Goal: Check status: Check status

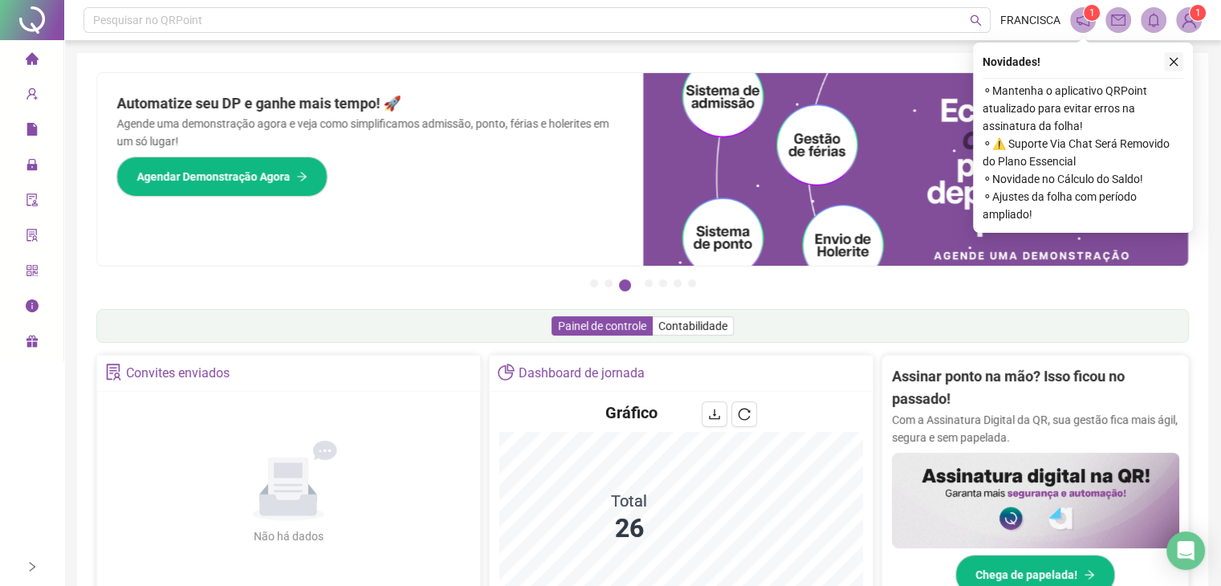
click at [1172, 63] on icon "close" at bounding box center [1173, 62] width 9 height 9
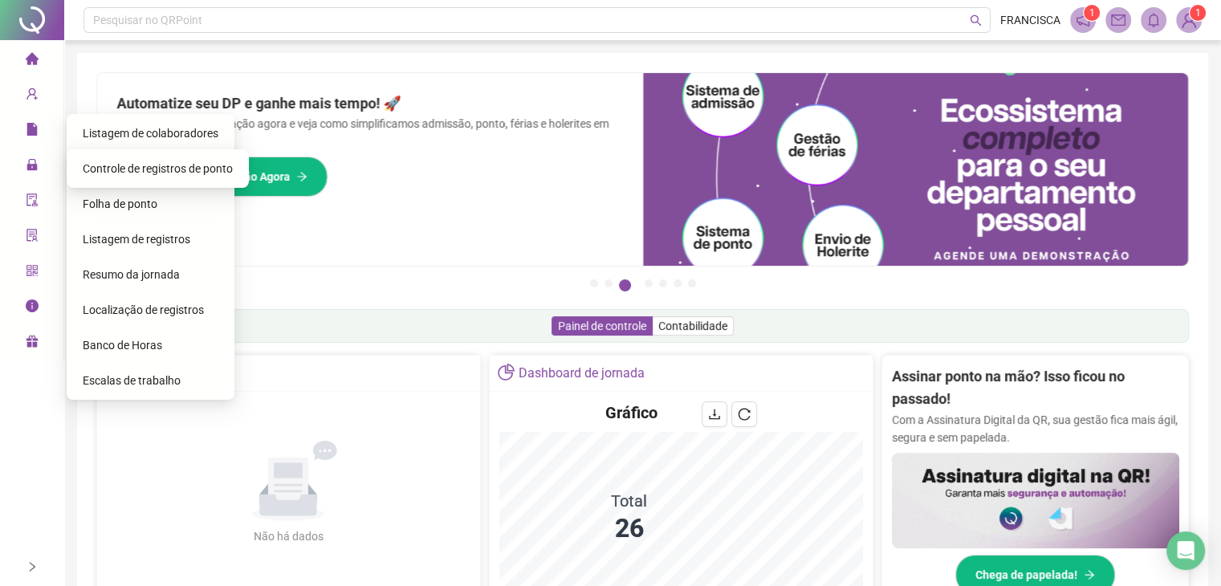
click at [106, 173] on span "Controle de registros de ponto" at bounding box center [158, 168] width 150 height 13
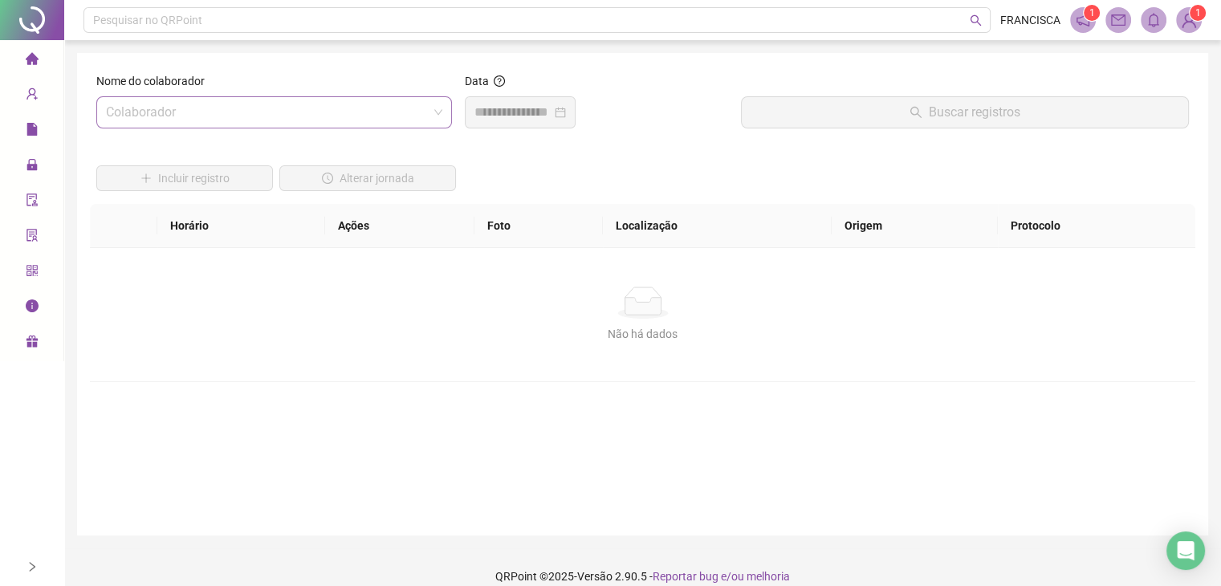
click at [348, 126] on input "search" at bounding box center [267, 112] width 322 height 31
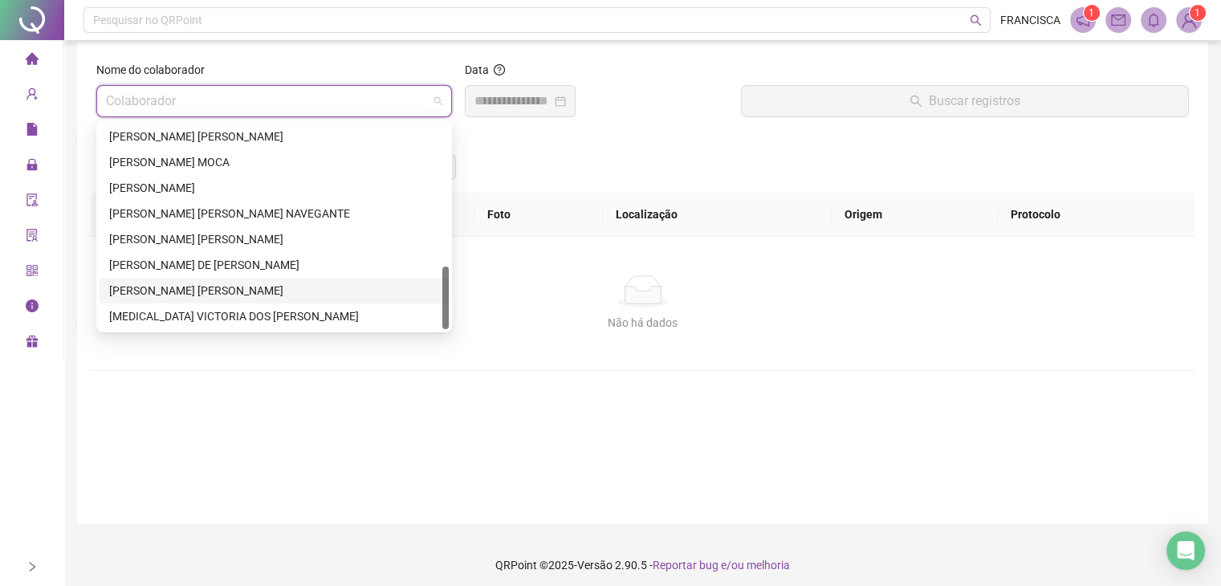
scroll to position [18, 0]
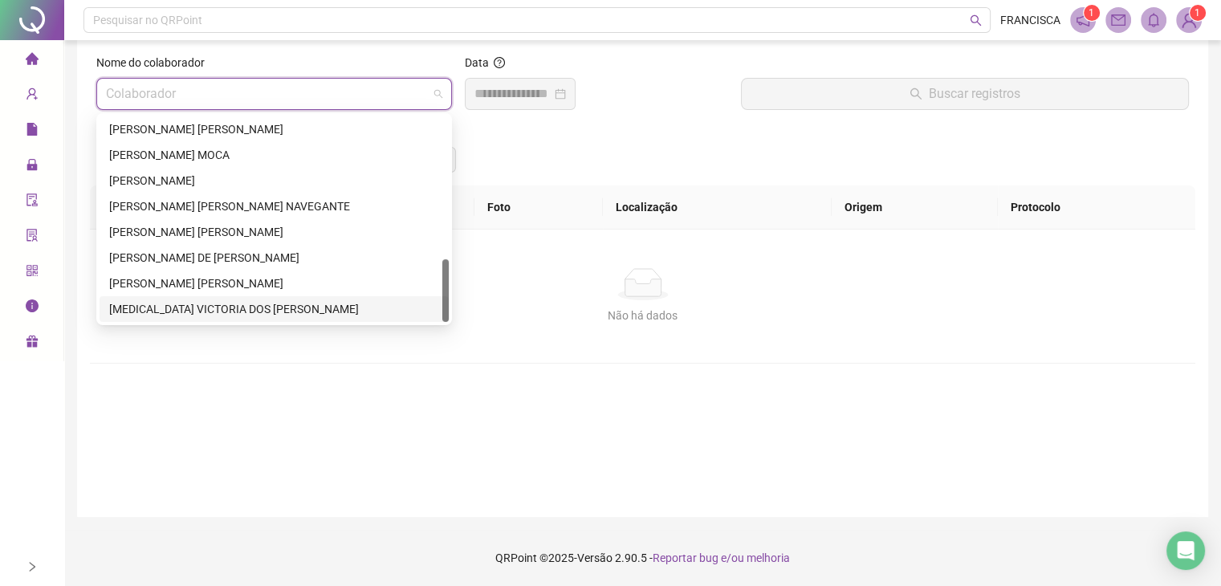
drag, startPoint x: 187, startPoint y: 303, endPoint x: 199, endPoint y: 299, distance: 12.5
click at [188, 303] on div "[MEDICAL_DATA] VICTORIA DOS [PERSON_NAME]" at bounding box center [274, 309] width 330 height 18
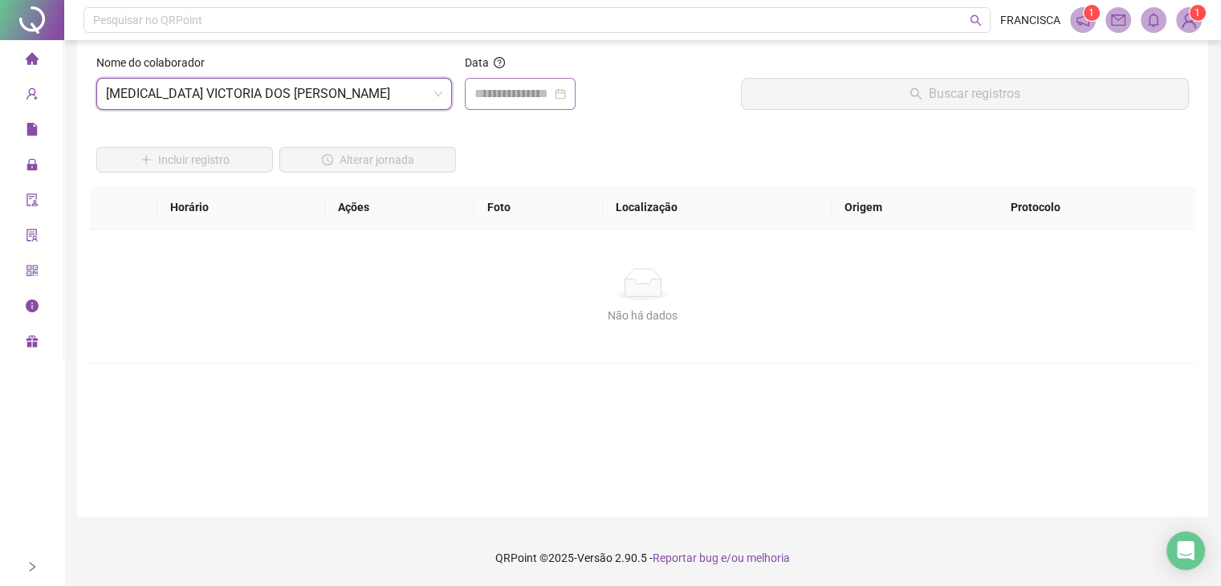
click at [494, 106] on div at bounding box center [520, 94] width 111 height 32
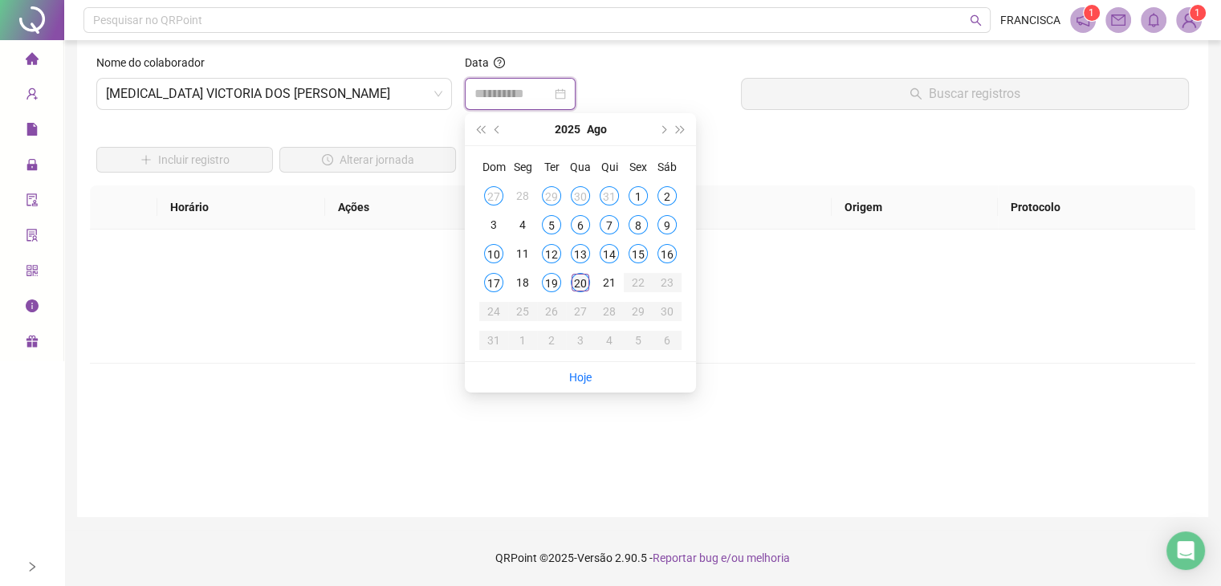
type input "**********"
click at [581, 288] on div "20" at bounding box center [580, 282] width 19 height 19
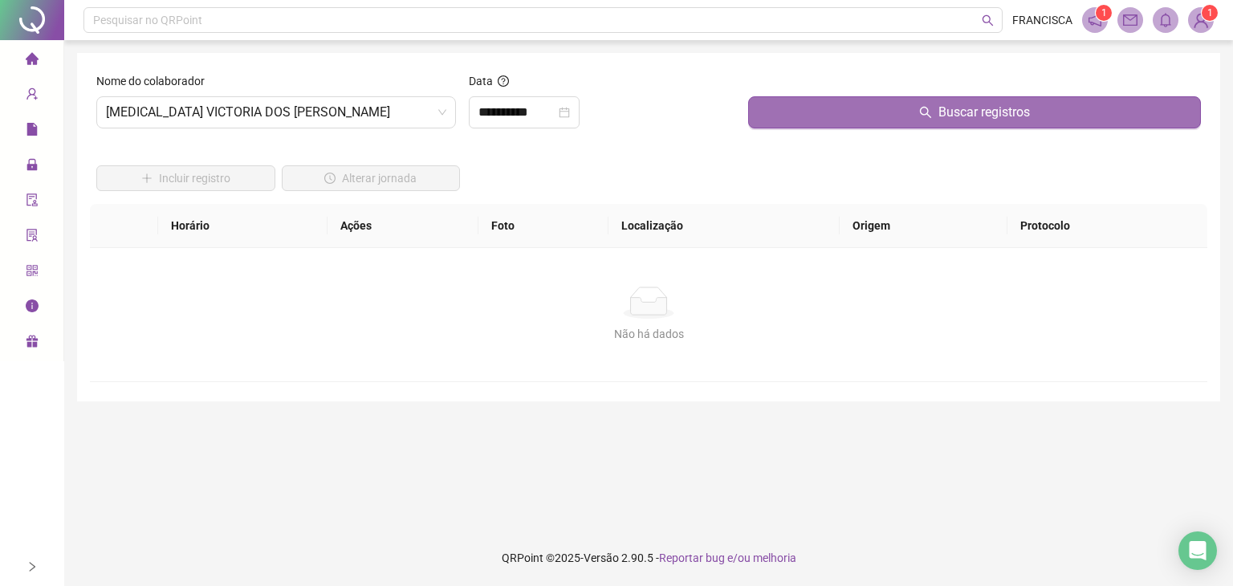
click at [810, 114] on button "Buscar registros" at bounding box center [974, 112] width 453 height 32
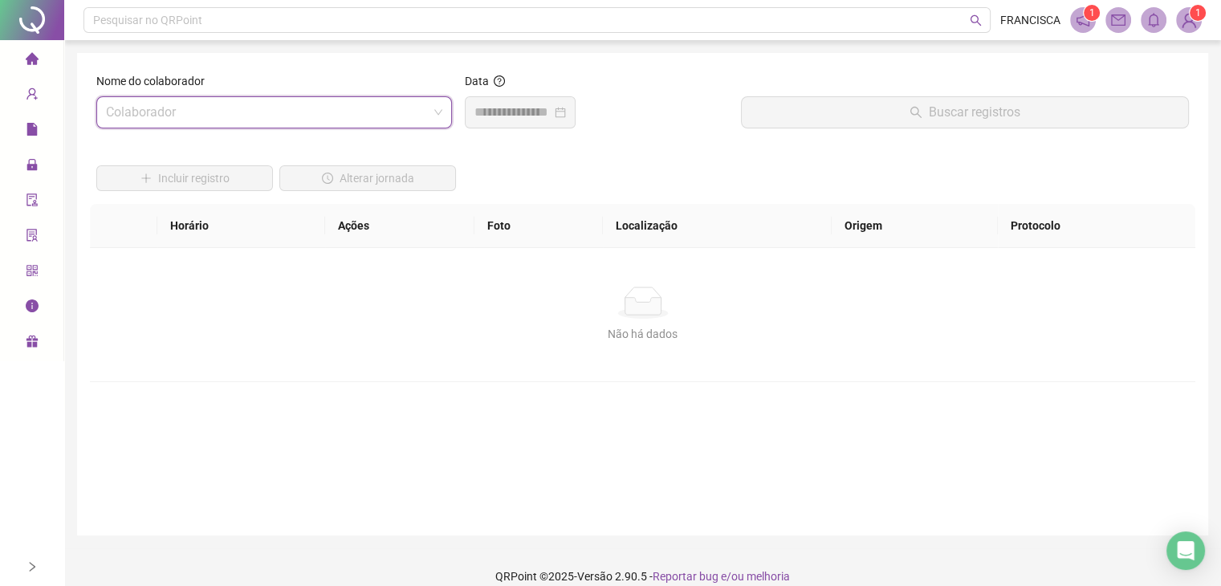
click at [435, 113] on span at bounding box center [274, 112] width 336 height 31
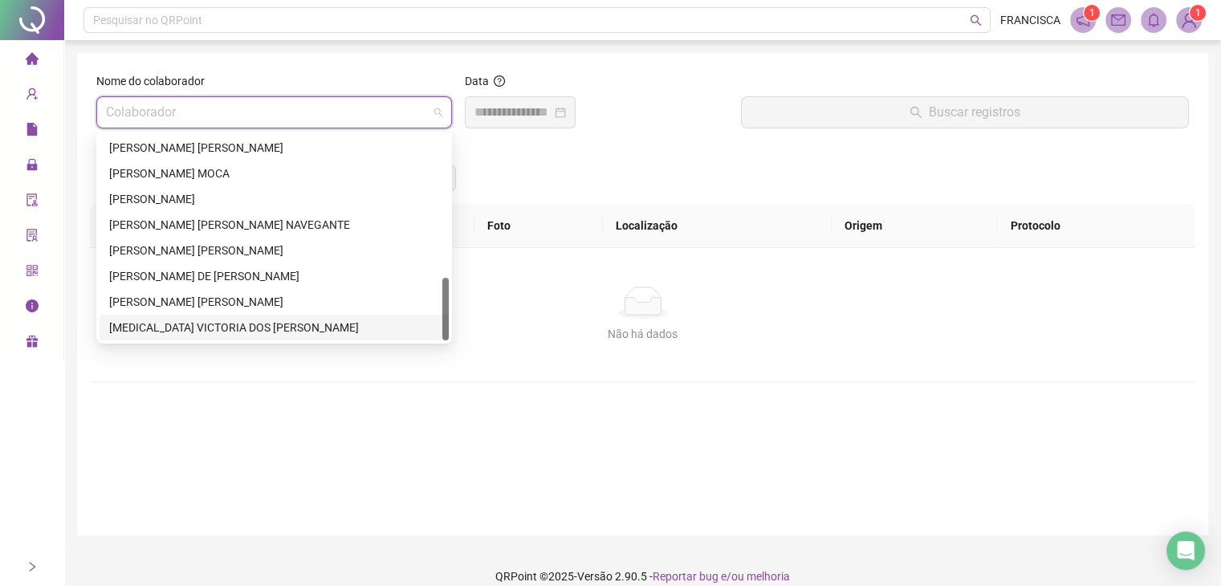
click at [241, 328] on div "[MEDICAL_DATA] VICTORIA DOS [PERSON_NAME]" at bounding box center [274, 328] width 330 height 18
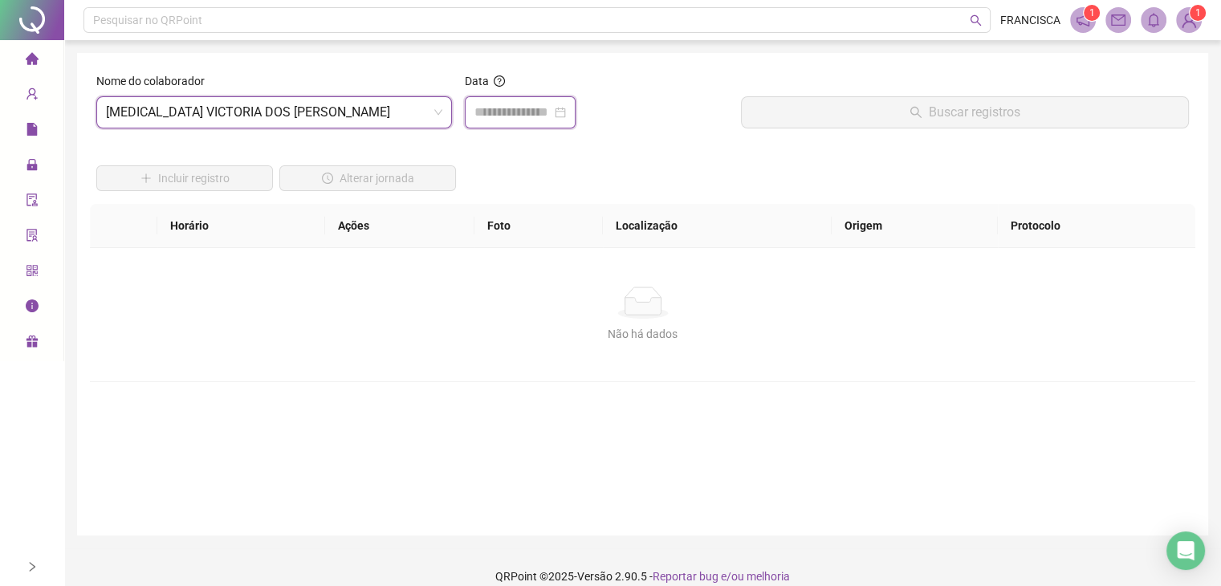
click at [519, 107] on input at bounding box center [512, 112] width 77 height 19
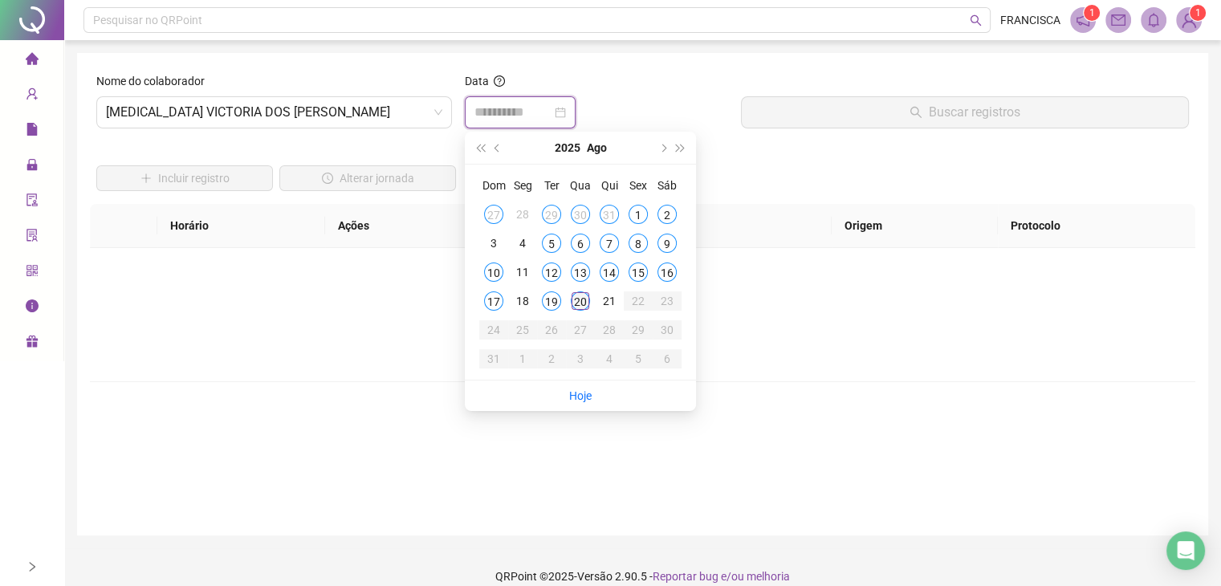
type input "**********"
click at [580, 297] on div "20" at bounding box center [580, 300] width 19 height 19
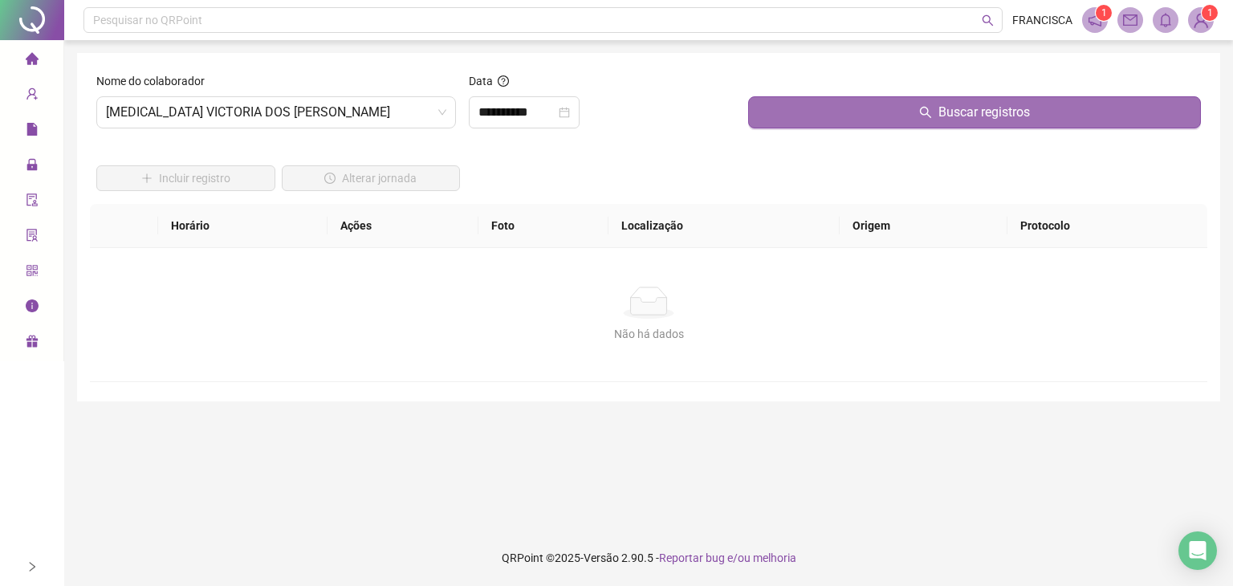
click at [881, 110] on button "Buscar registros" at bounding box center [974, 112] width 453 height 32
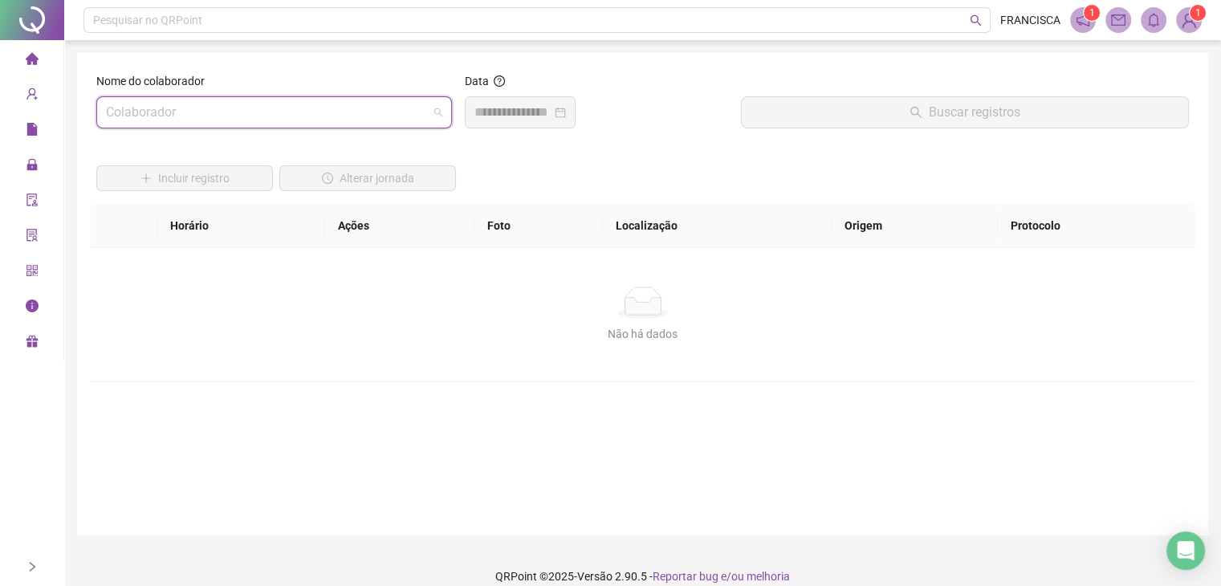
click at [397, 122] on input "search" at bounding box center [267, 112] width 322 height 31
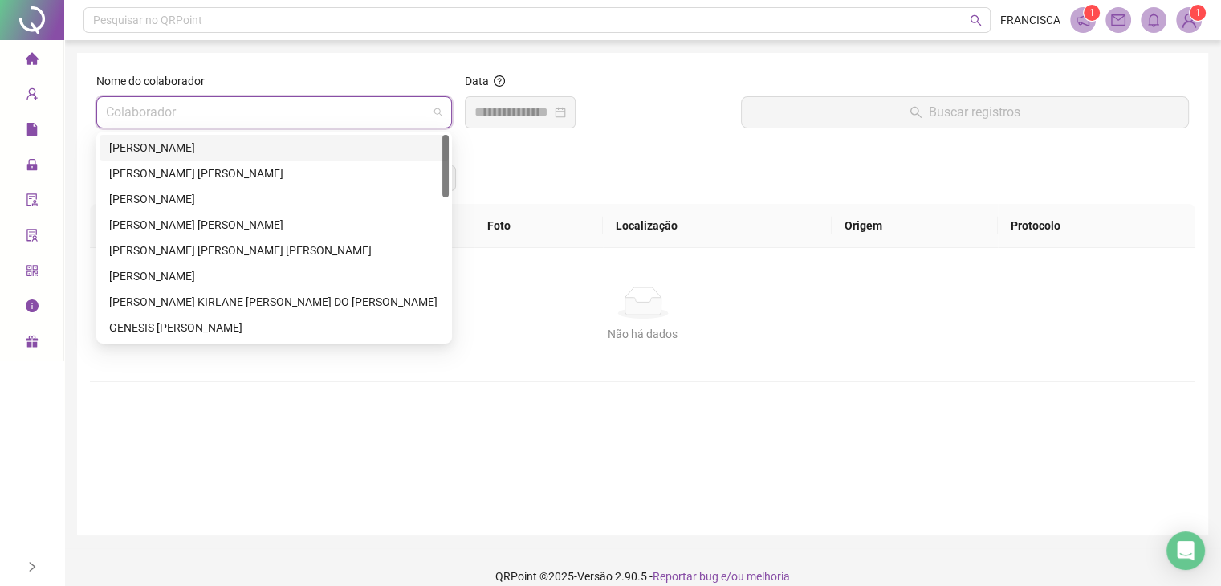
click at [196, 155] on div "[PERSON_NAME]" at bounding box center [274, 148] width 330 height 18
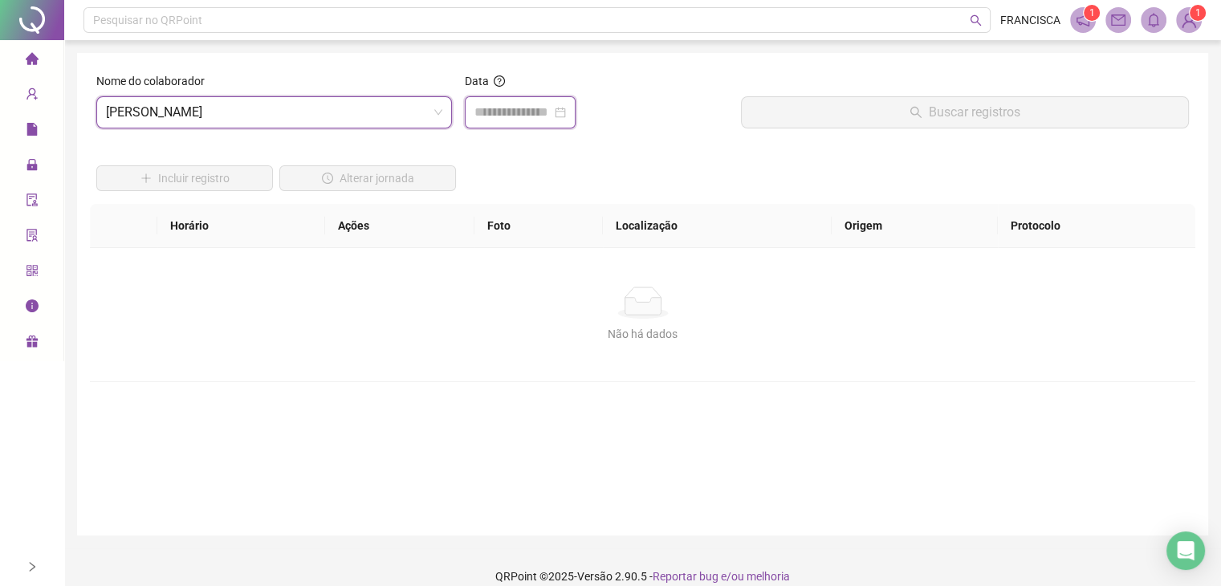
click at [519, 117] on input at bounding box center [512, 112] width 77 height 19
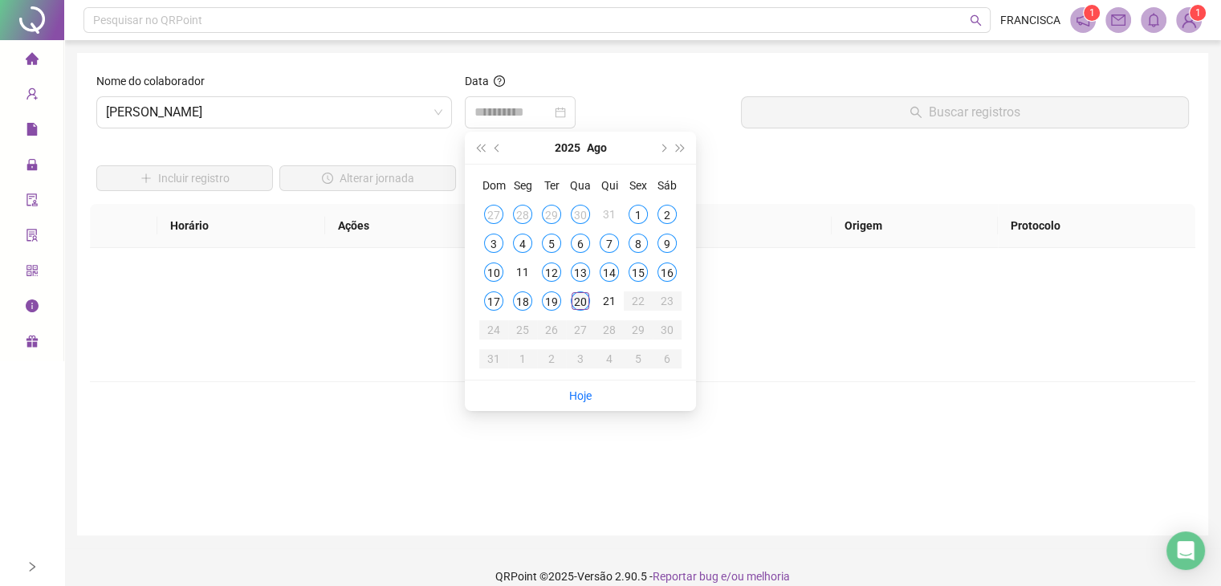
click at [577, 296] on div "20" at bounding box center [580, 300] width 19 height 19
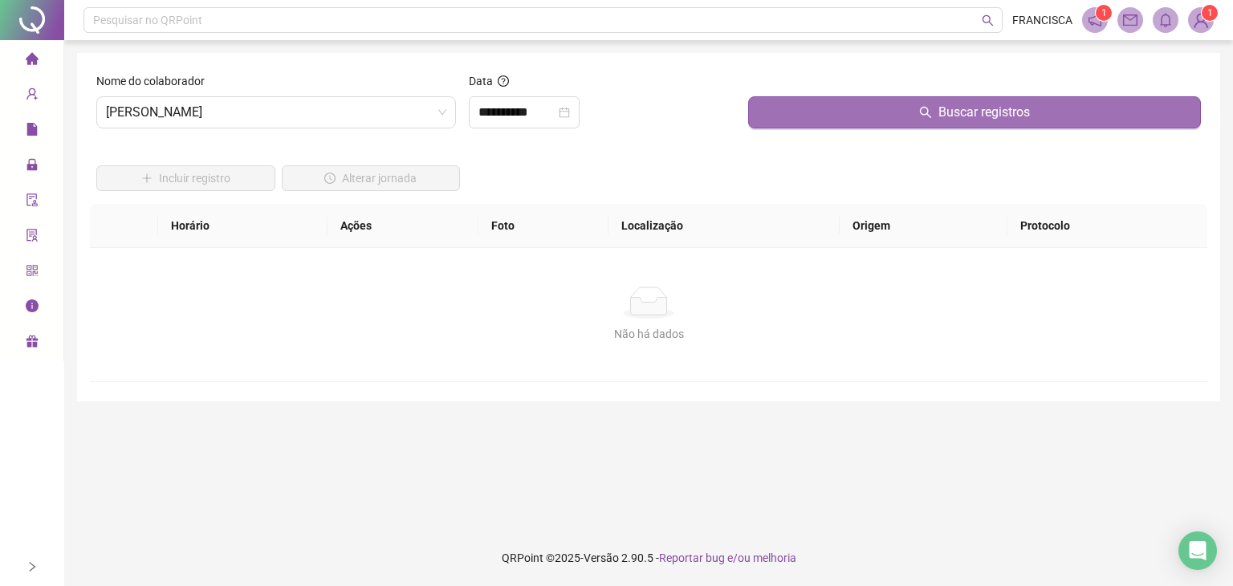
click at [846, 123] on button "Buscar registros" at bounding box center [974, 112] width 453 height 32
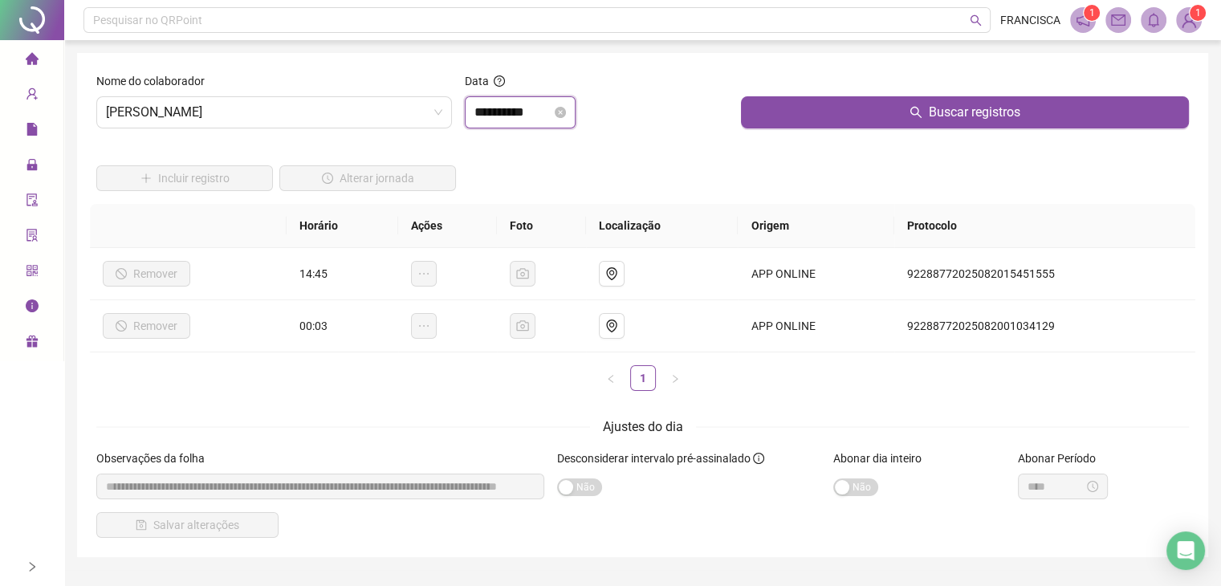
click at [547, 105] on input "**********" at bounding box center [512, 112] width 77 height 19
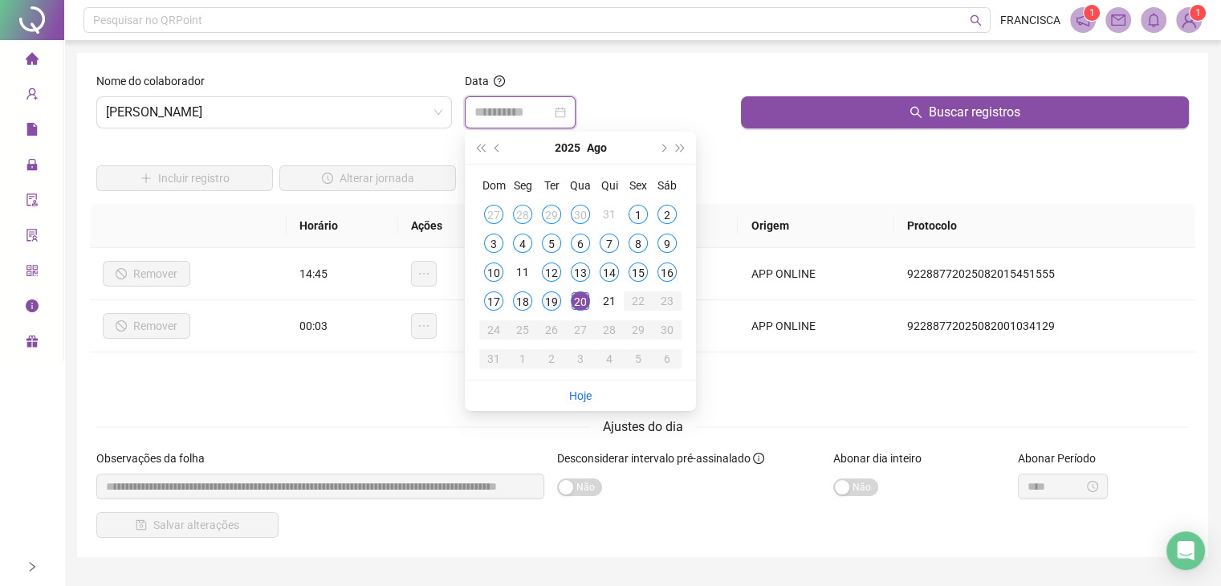
type input "**********"
click at [551, 300] on div "19" at bounding box center [551, 300] width 19 height 19
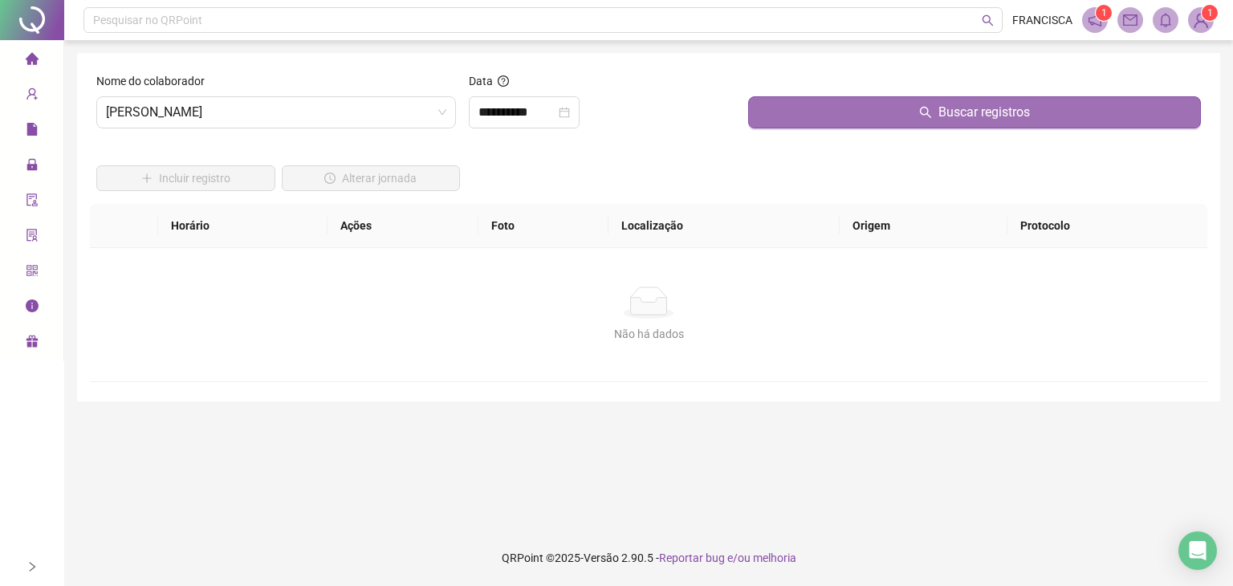
click at [836, 107] on button "Buscar registros" at bounding box center [974, 112] width 453 height 32
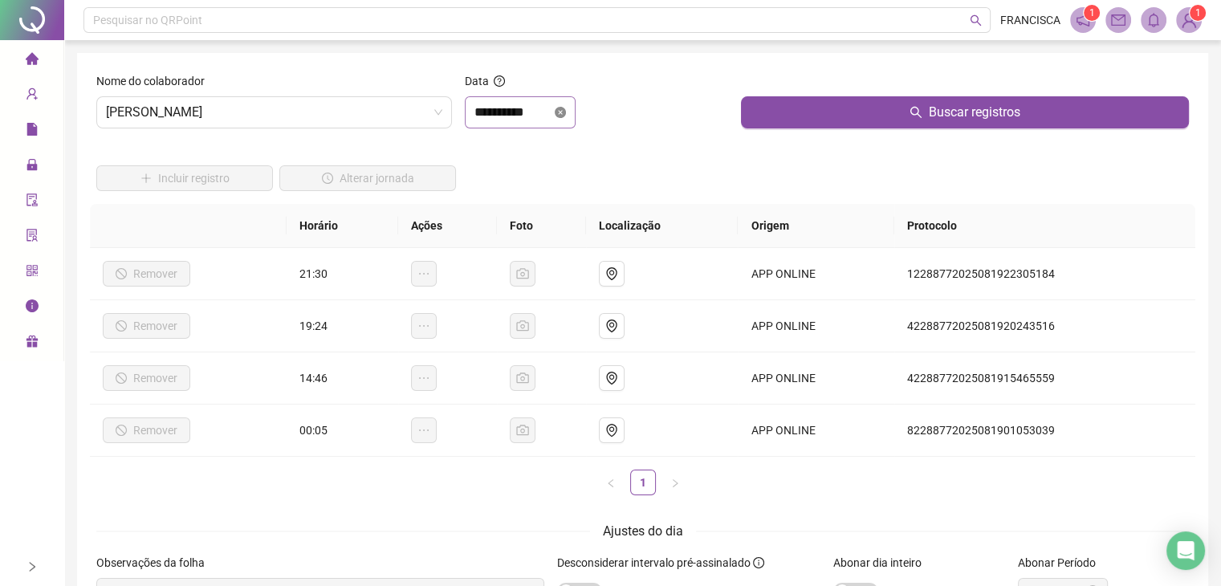
click at [566, 116] on icon "close-circle" at bounding box center [560, 112] width 11 height 11
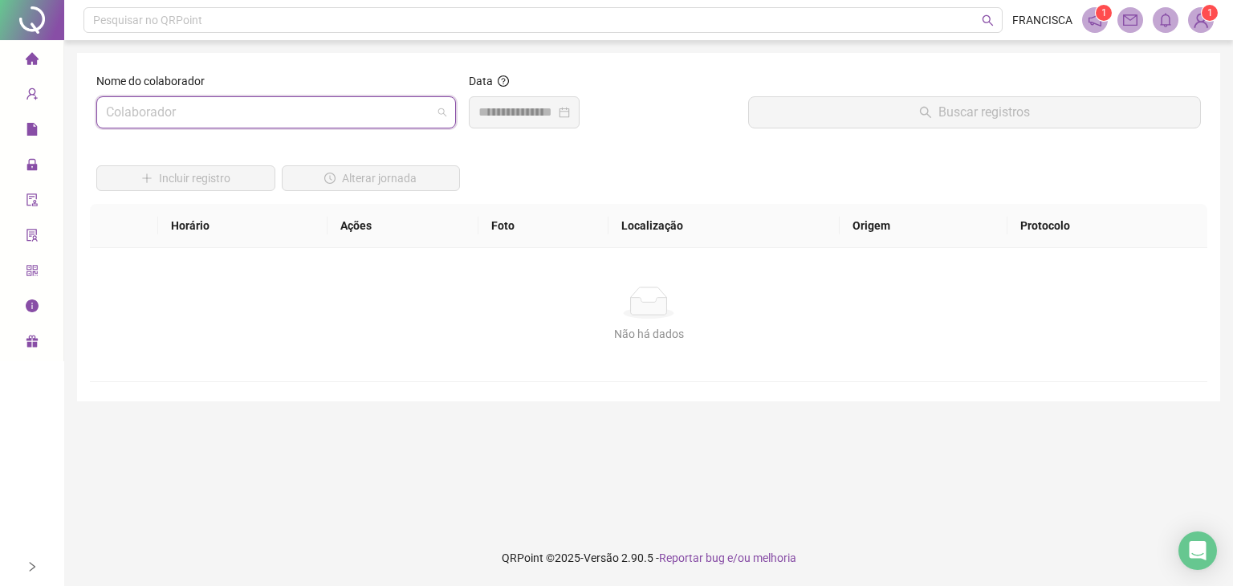
click at [439, 112] on span at bounding box center [276, 112] width 340 height 31
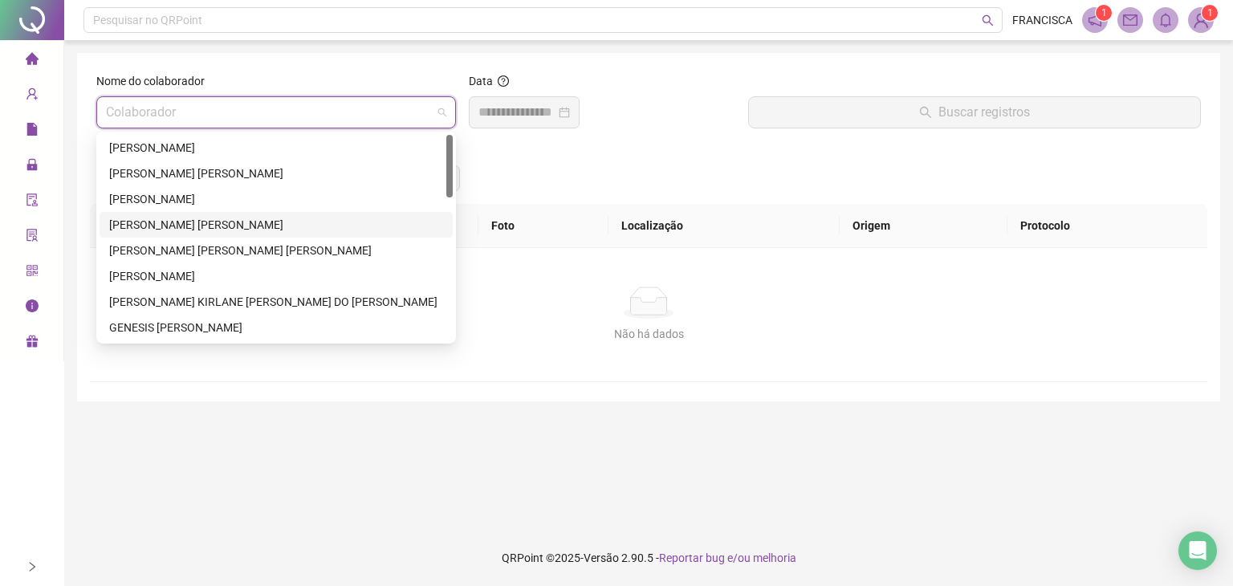
click at [212, 231] on div "[PERSON_NAME] [PERSON_NAME]" at bounding box center [276, 225] width 334 height 18
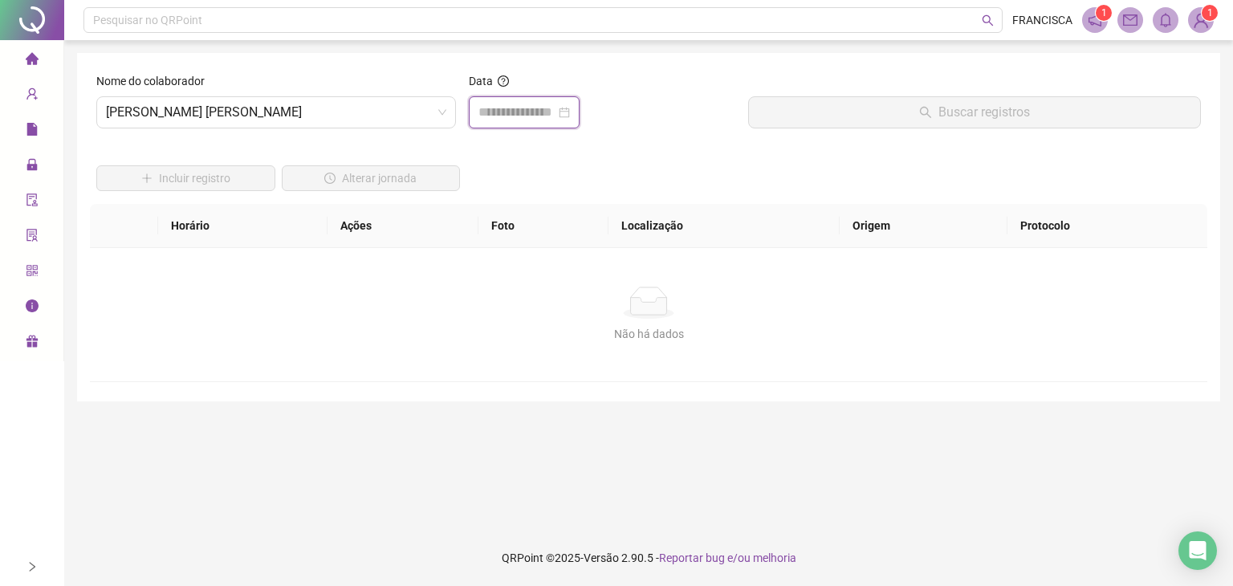
click at [555, 113] on input at bounding box center [516, 112] width 77 height 19
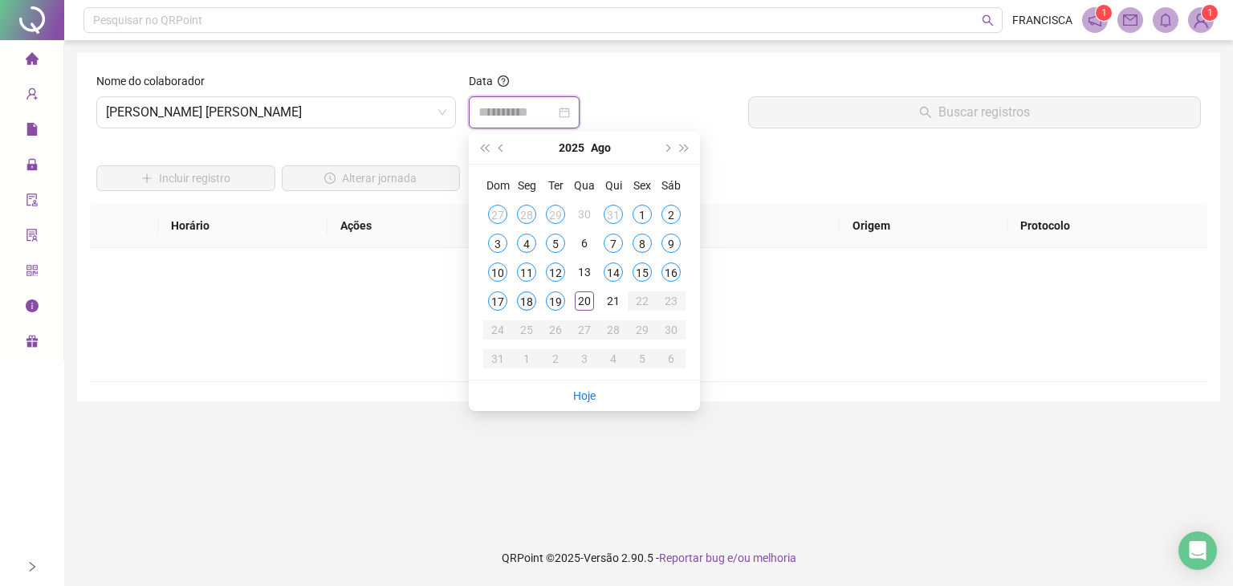
type input "**********"
click at [554, 304] on div "19" at bounding box center [555, 300] width 19 height 19
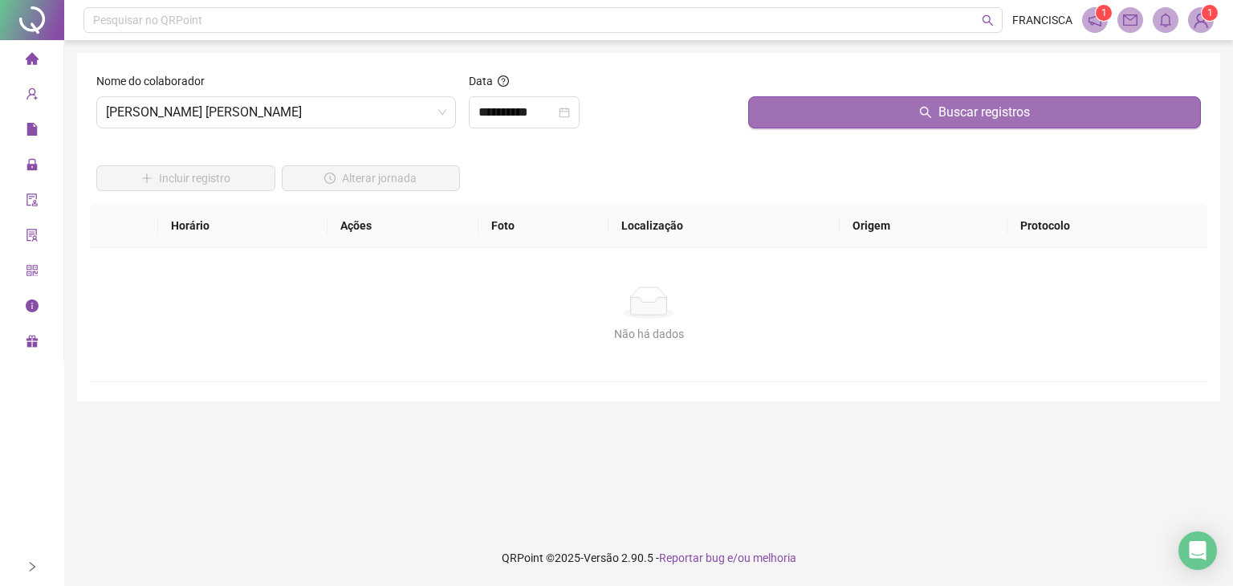
click at [802, 104] on button "Buscar registros" at bounding box center [974, 112] width 453 height 32
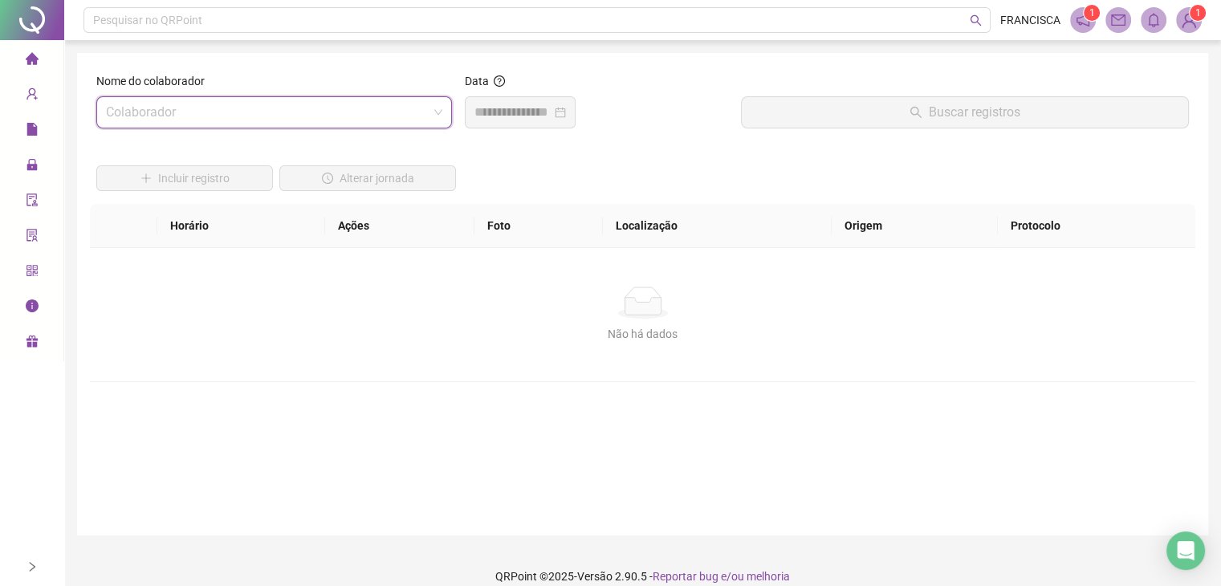
click at [364, 119] on input "search" at bounding box center [267, 112] width 322 height 31
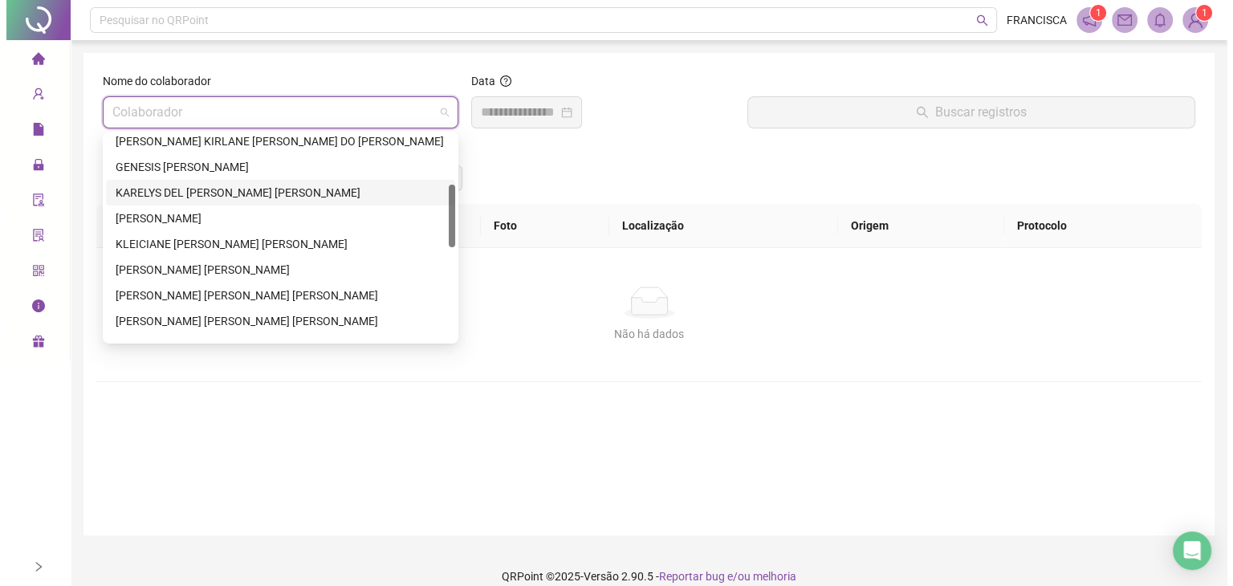
scroll to position [241, 0]
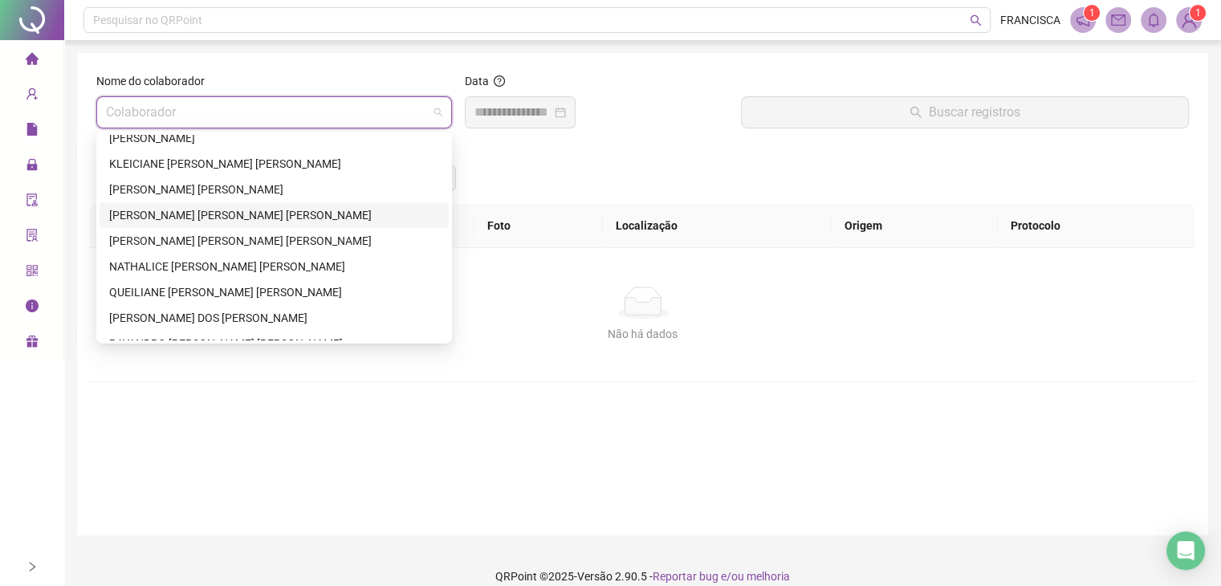
click at [249, 211] on div "[PERSON_NAME] [PERSON_NAME] [PERSON_NAME]" at bounding box center [274, 215] width 330 height 18
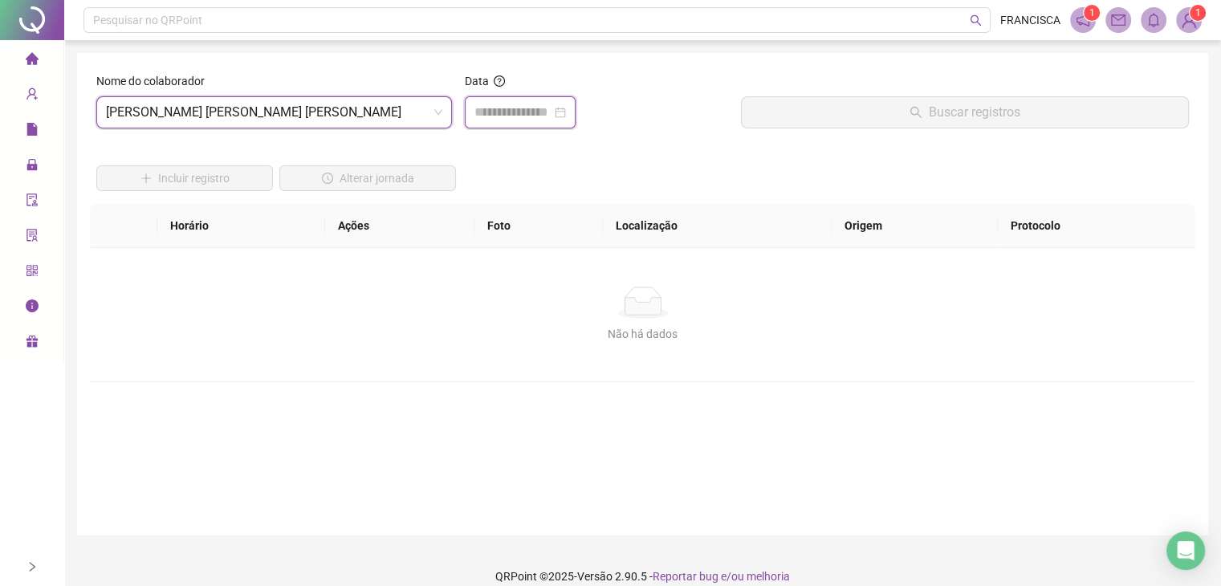
click at [515, 108] on input at bounding box center [512, 112] width 77 height 19
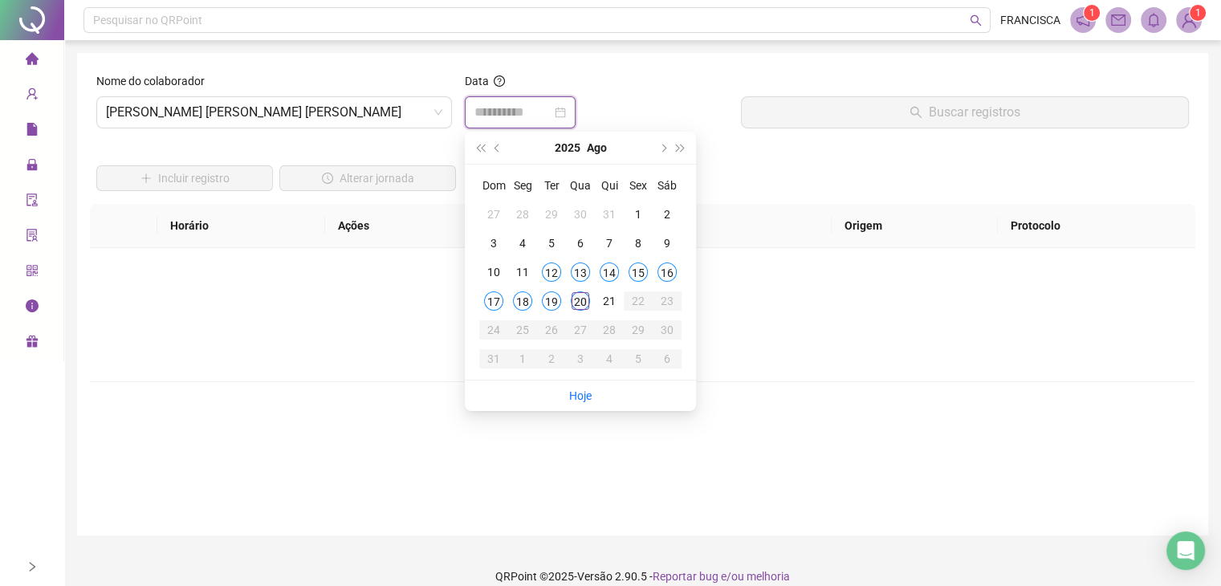
type input "**********"
click at [575, 300] on div "20" at bounding box center [580, 300] width 19 height 19
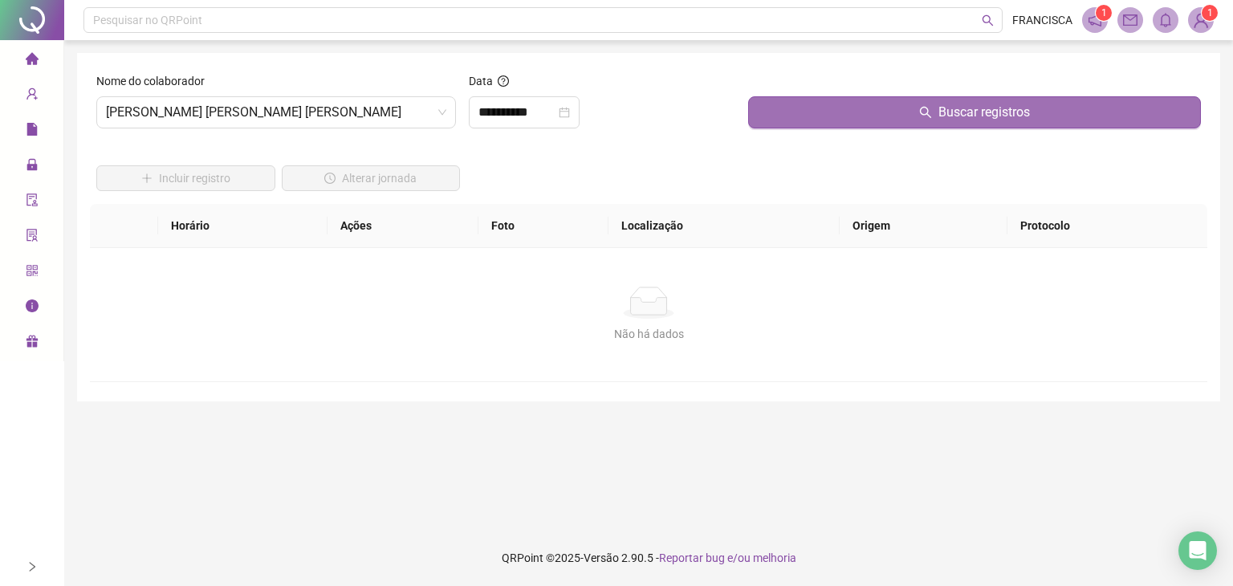
click at [825, 100] on button "Buscar registros" at bounding box center [974, 112] width 453 height 32
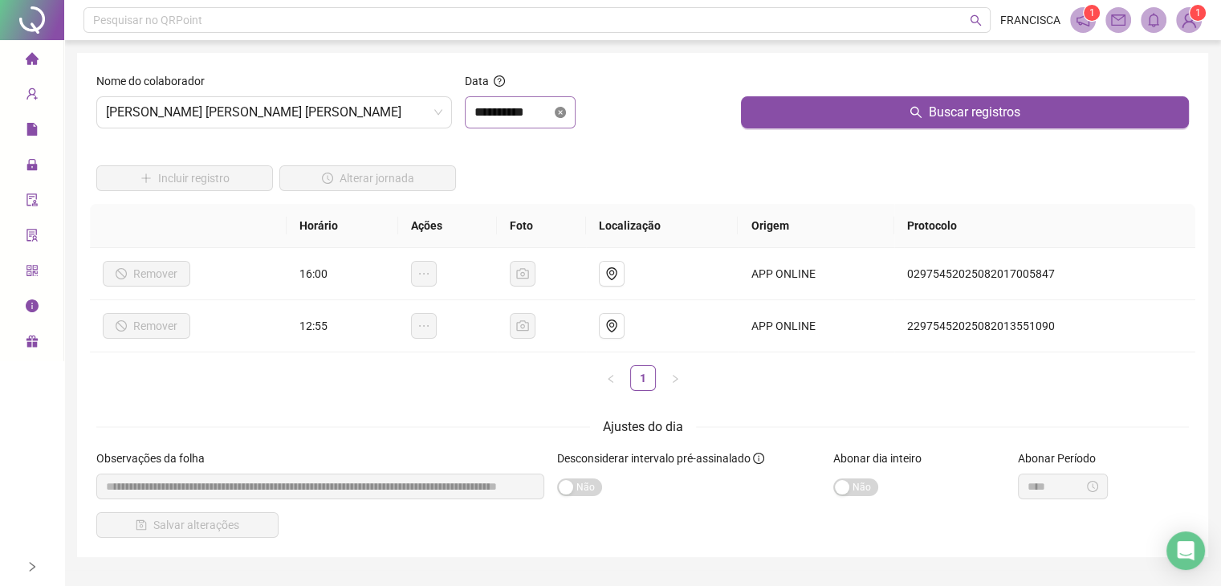
click at [566, 110] on icon "close-circle" at bounding box center [560, 112] width 11 height 11
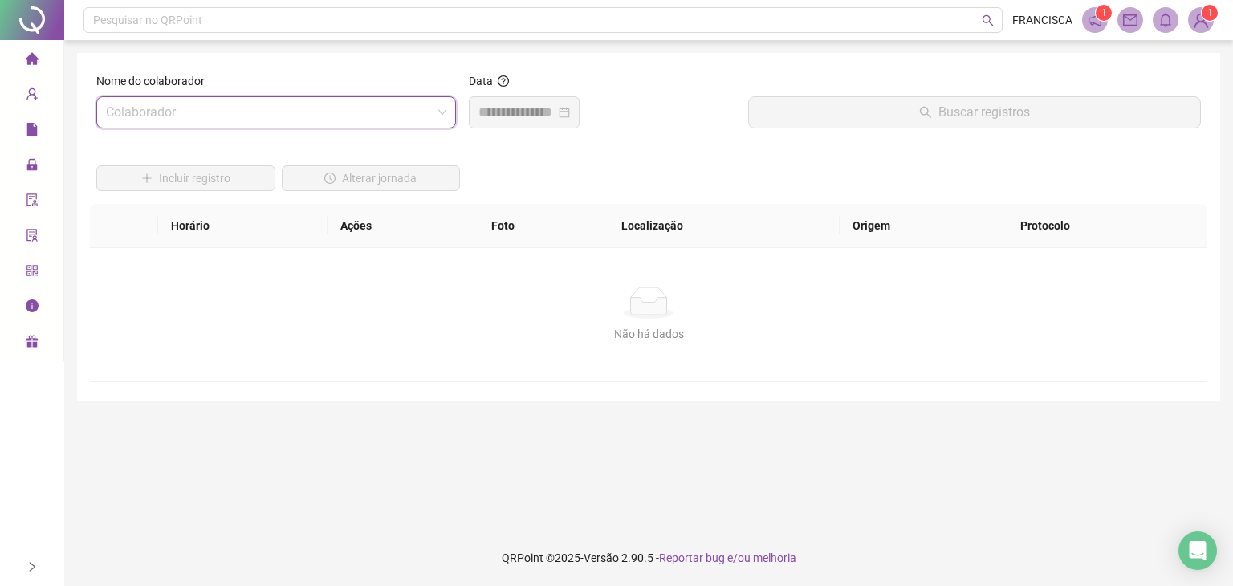
click at [440, 113] on span at bounding box center [276, 112] width 340 height 31
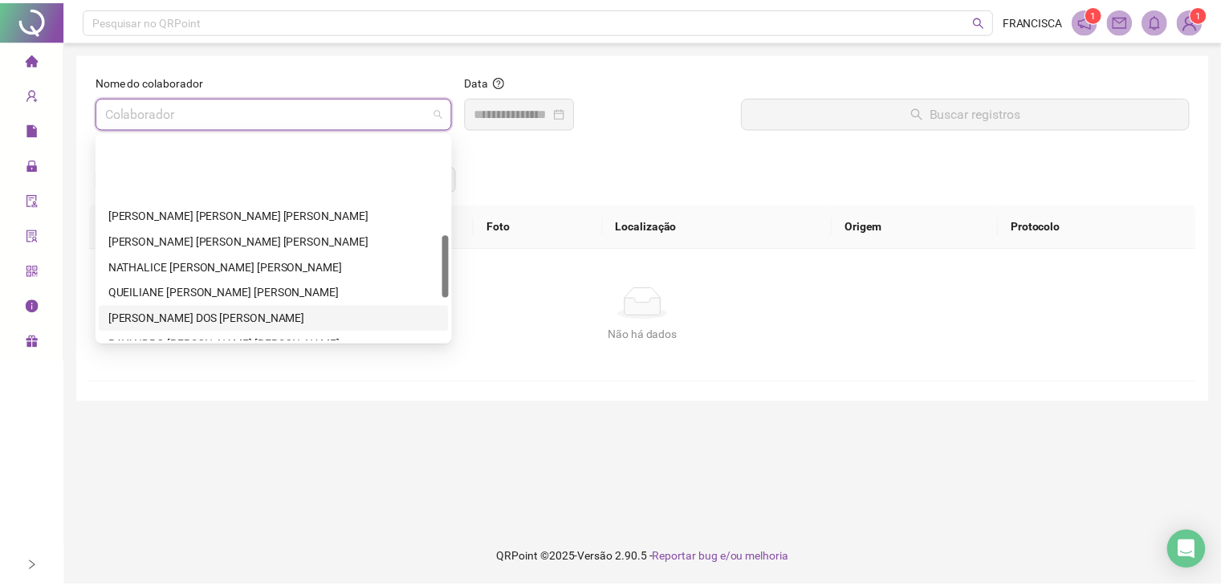
scroll to position [321, 0]
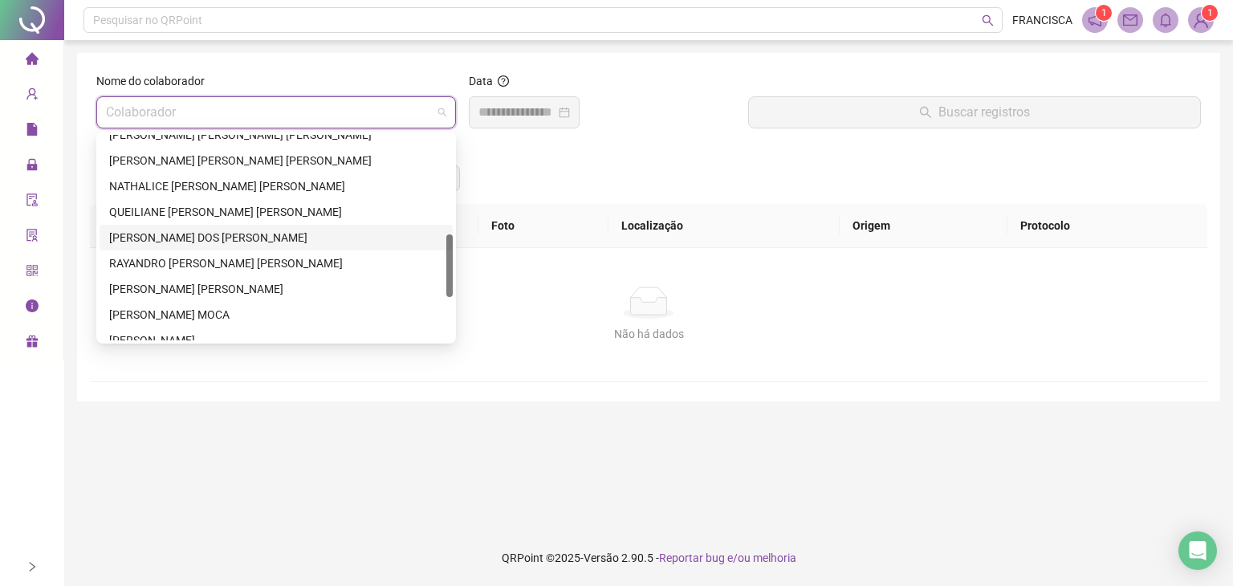
click at [250, 237] on div "[PERSON_NAME] DOS [PERSON_NAME]" at bounding box center [276, 238] width 334 height 18
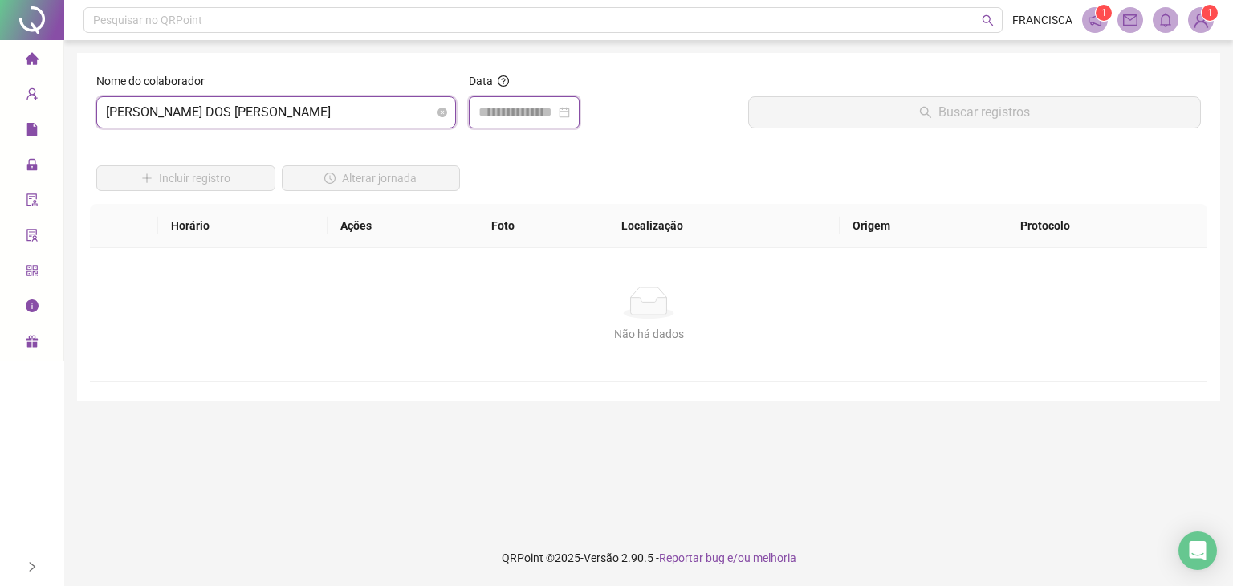
click at [555, 110] on input at bounding box center [516, 112] width 77 height 19
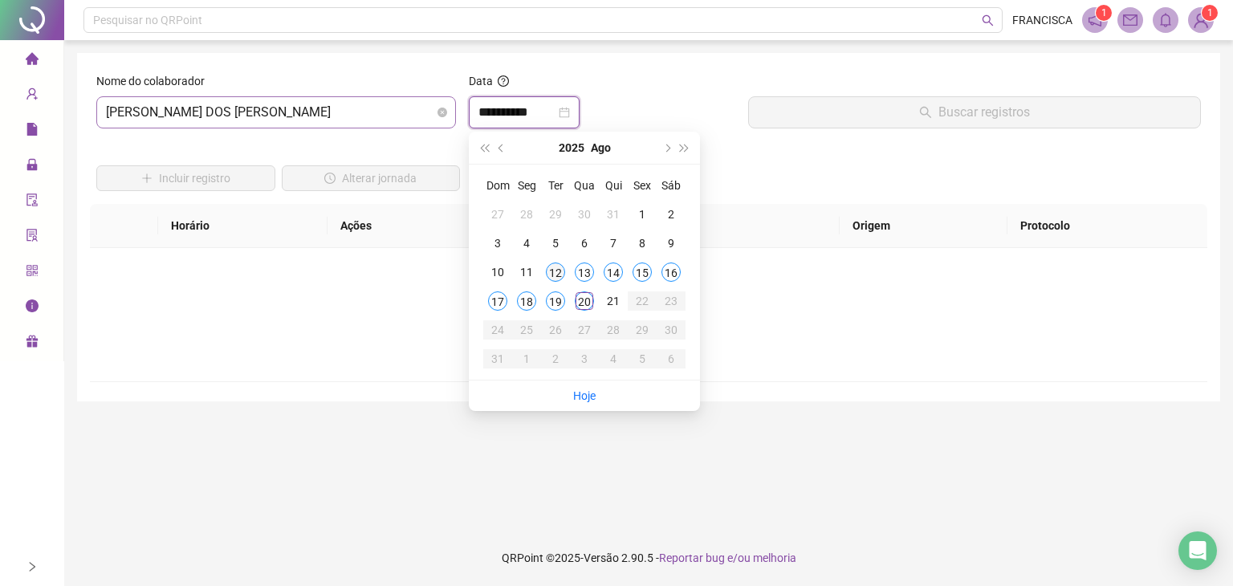
type input "**********"
click at [555, 273] on div "12" at bounding box center [555, 271] width 19 height 19
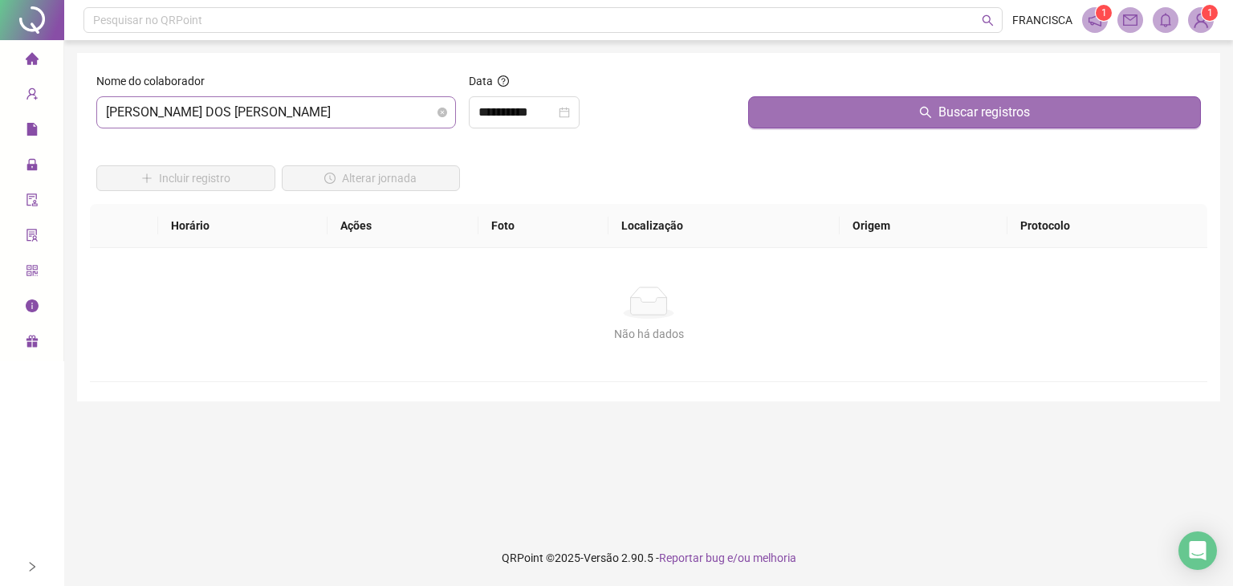
click at [807, 124] on button "Buscar registros" at bounding box center [974, 112] width 453 height 32
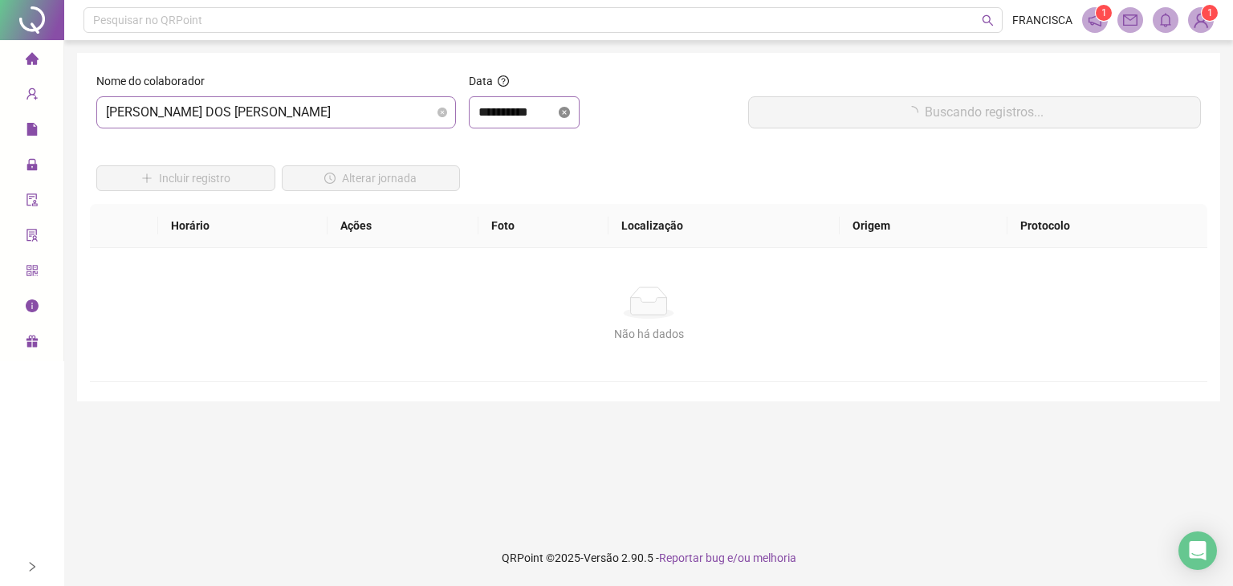
click at [570, 112] on icon "close-circle" at bounding box center [564, 112] width 11 height 11
click at [430, 112] on input "search" at bounding box center [269, 112] width 326 height 31
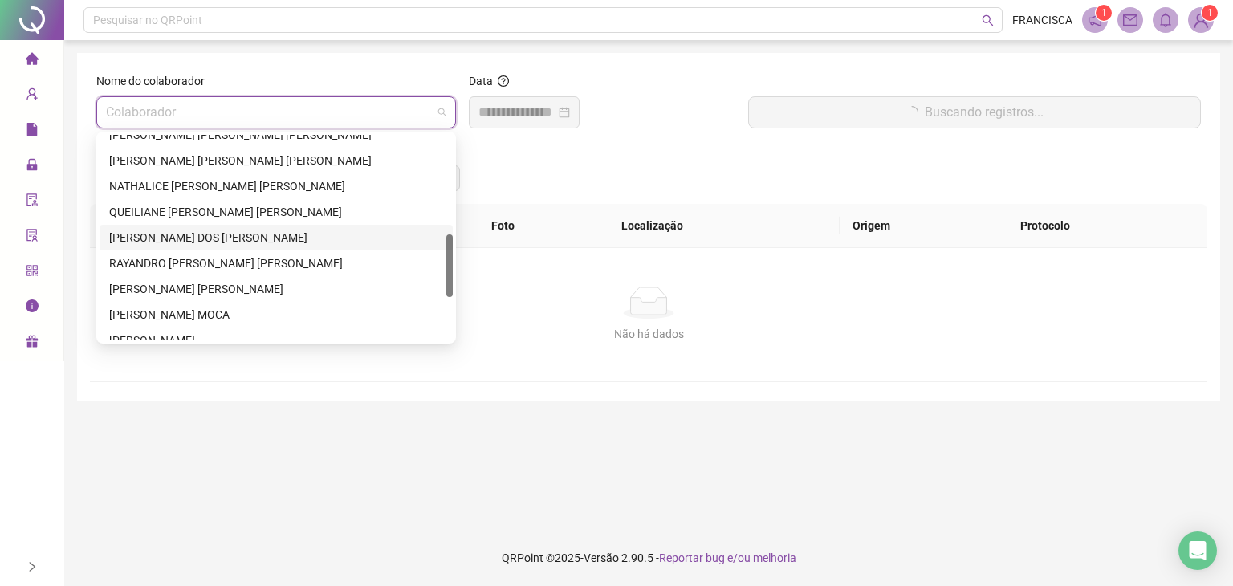
click at [226, 229] on div "[PERSON_NAME] DOS [PERSON_NAME]" at bounding box center [276, 238] width 334 height 18
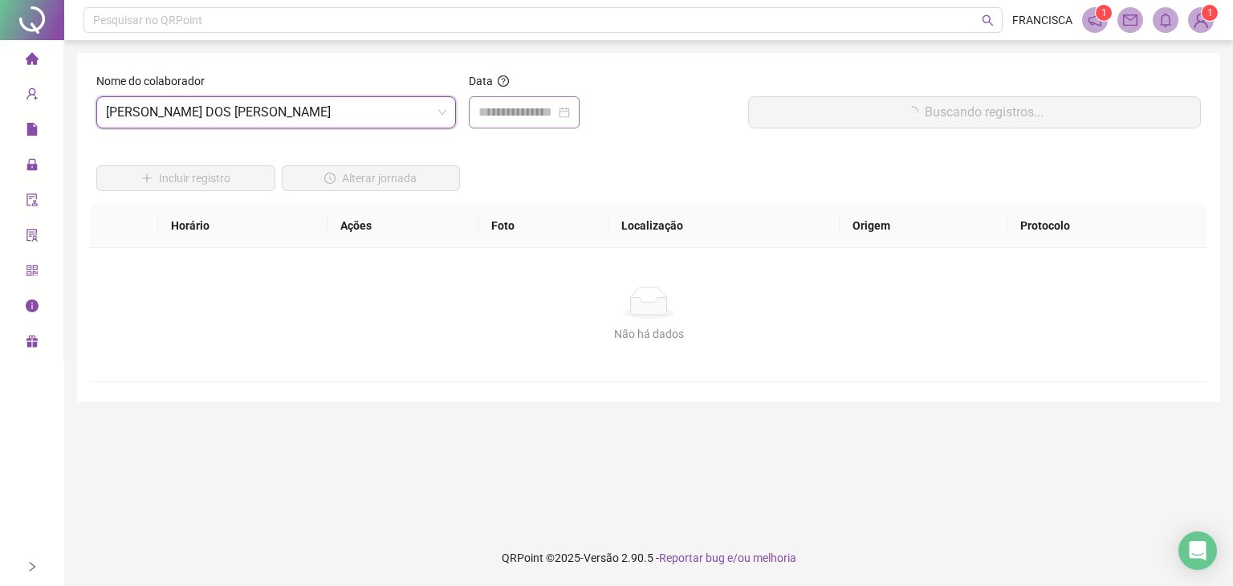
click at [565, 126] on div at bounding box center [524, 112] width 111 height 32
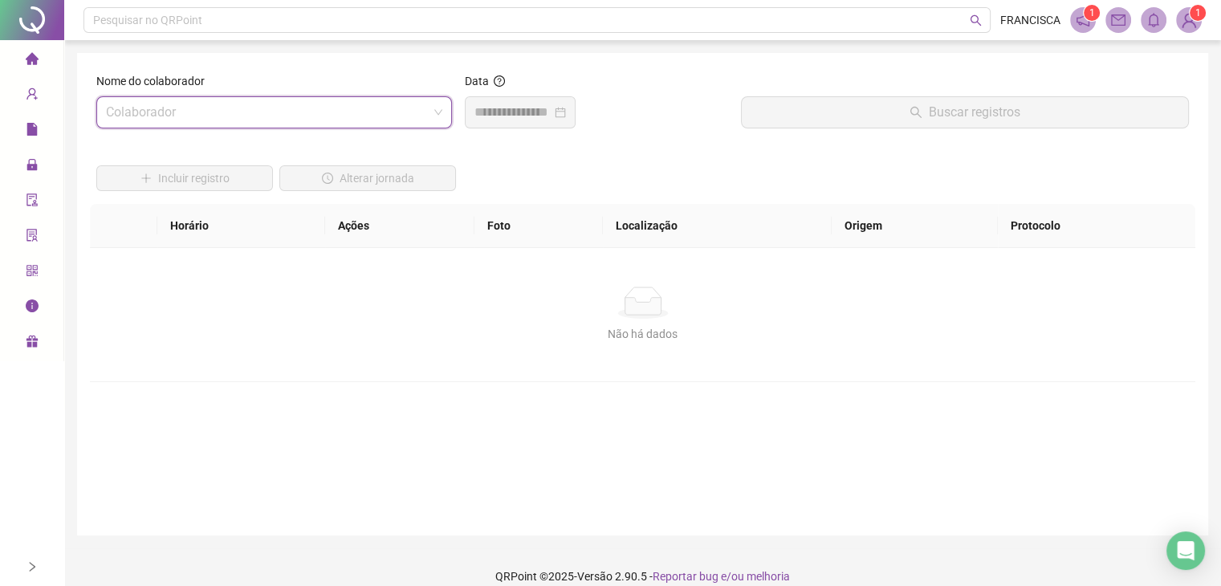
click at [402, 117] on input "search" at bounding box center [267, 112] width 322 height 31
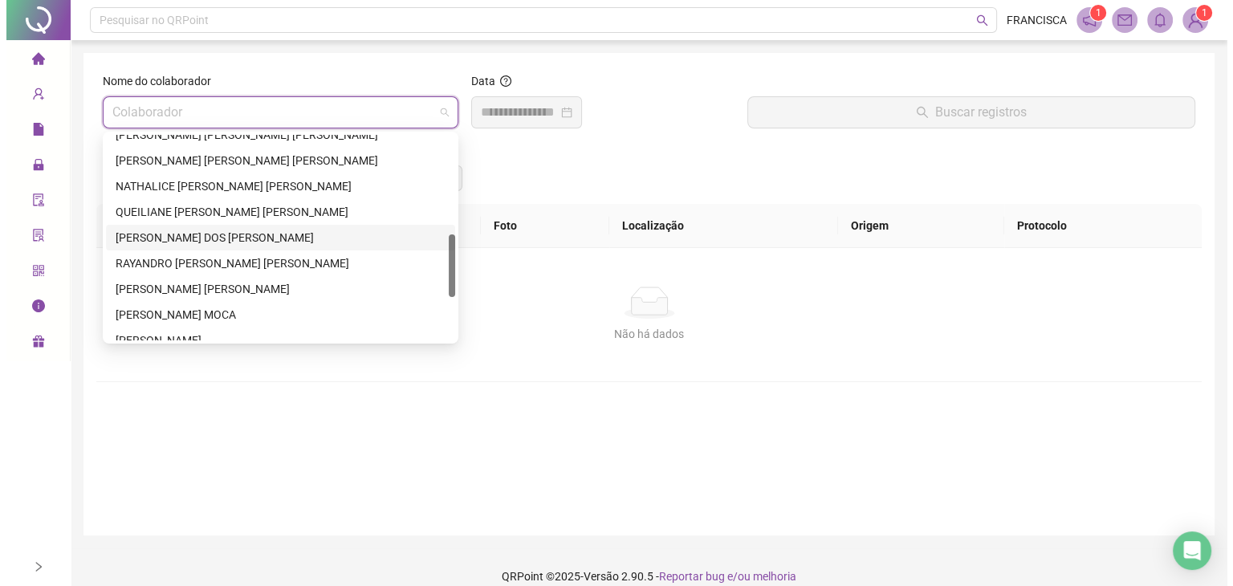
scroll to position [241, 0]
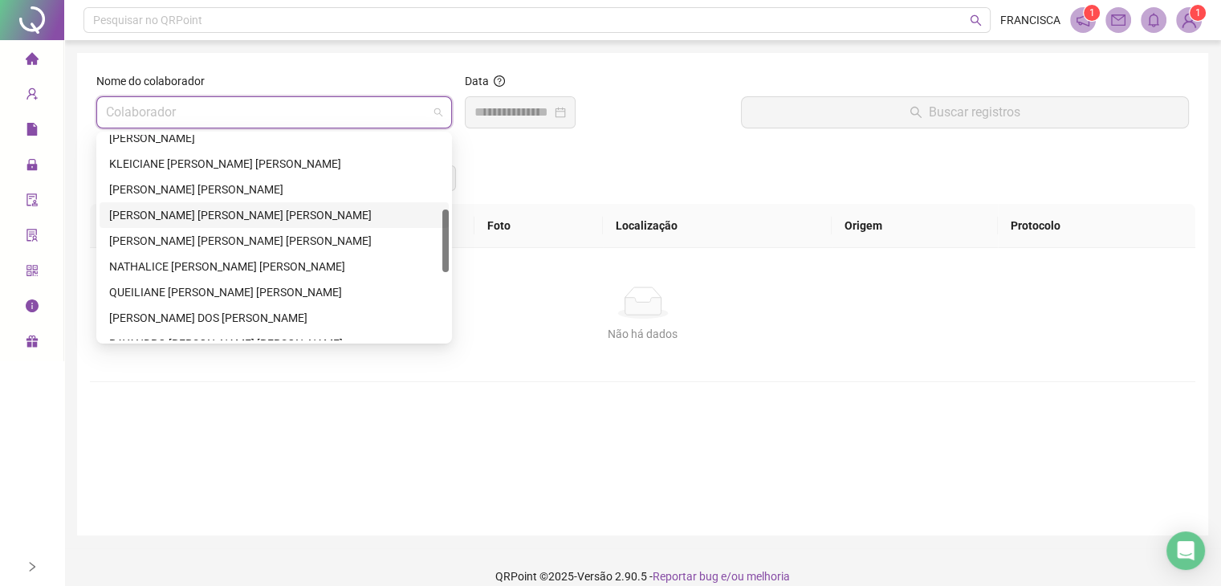
click at [216, 203] on div "[PERSON_NAME] [PERSON_NAME] [PERSON_NAME]" at bounding box center [274, 215] width 349 height 26
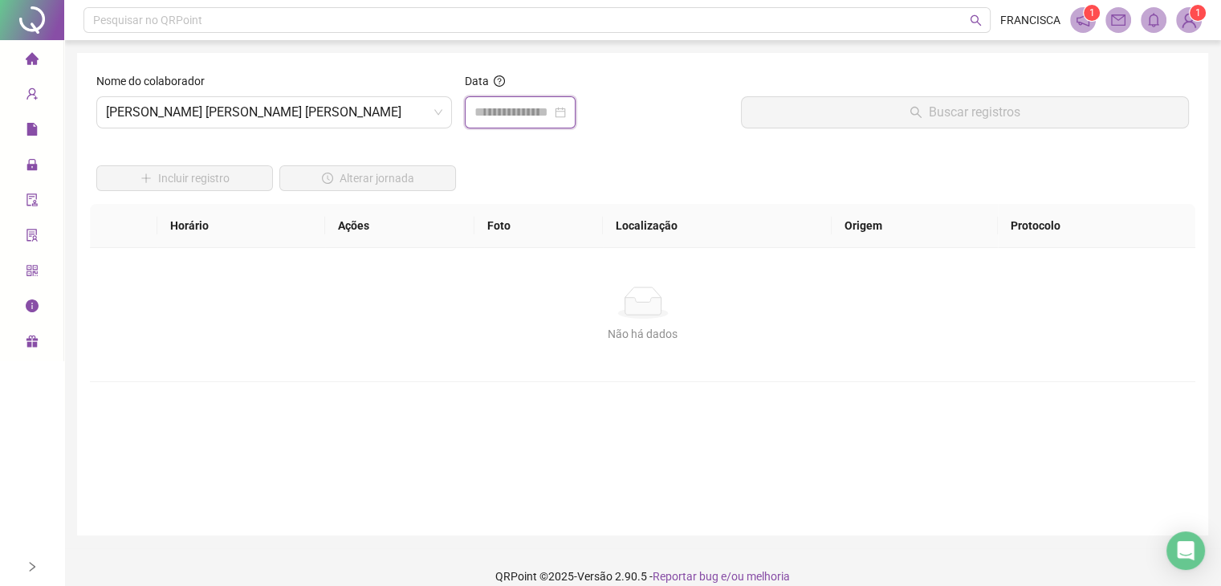
click at [539, 113] on input at bounding box center [512, 112] width 77 height 19
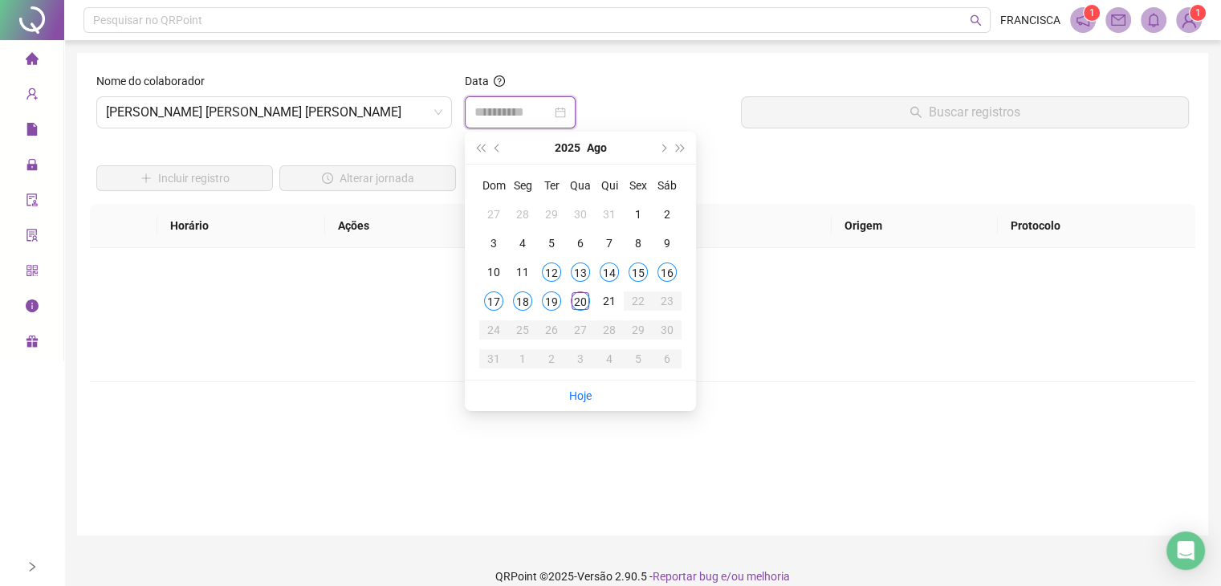
type input "**********"
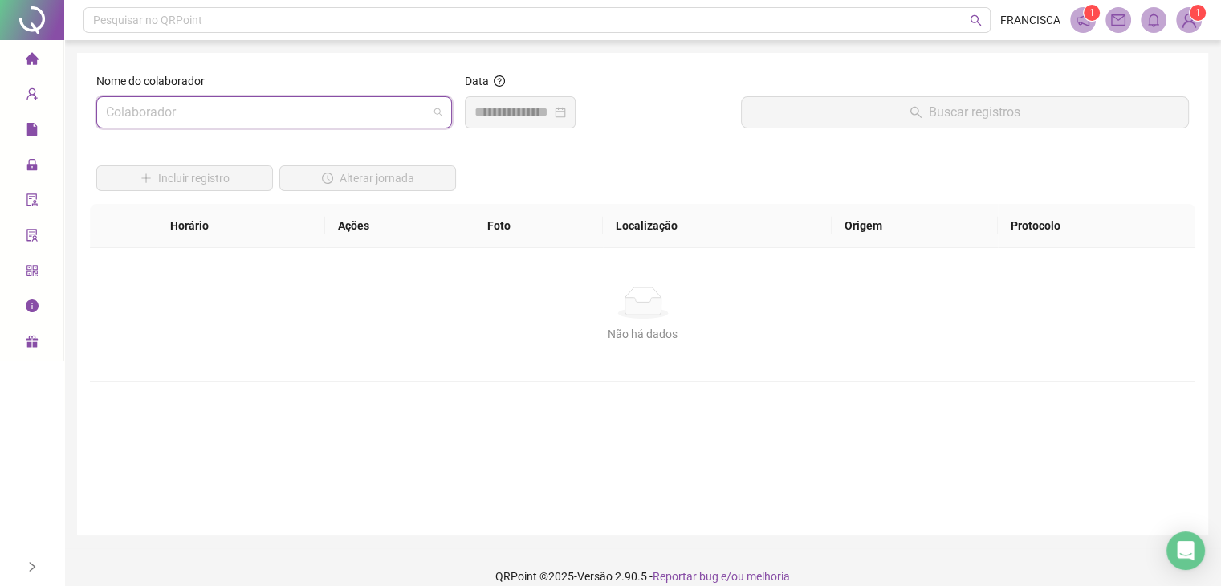
click at [430, 116] on span at bounding box center [274, 112] width 336 height 31
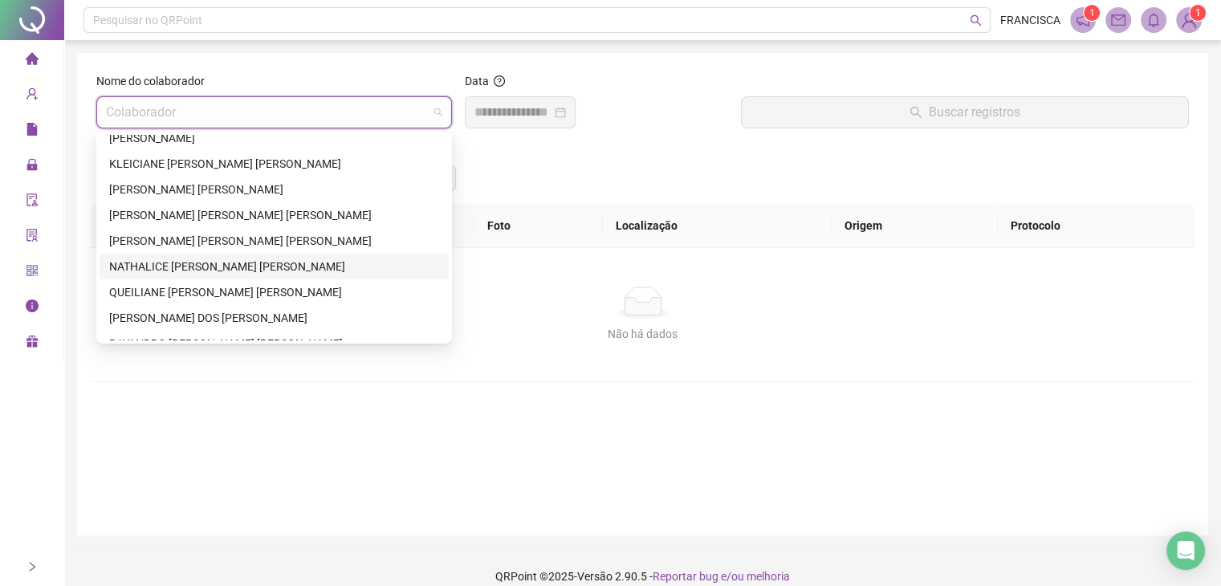
click at [228, 273] on div "NATHALICE [PERSON_NAME] [PERSON_NAME]" at bounding box center [274, 267] width 330 height 18
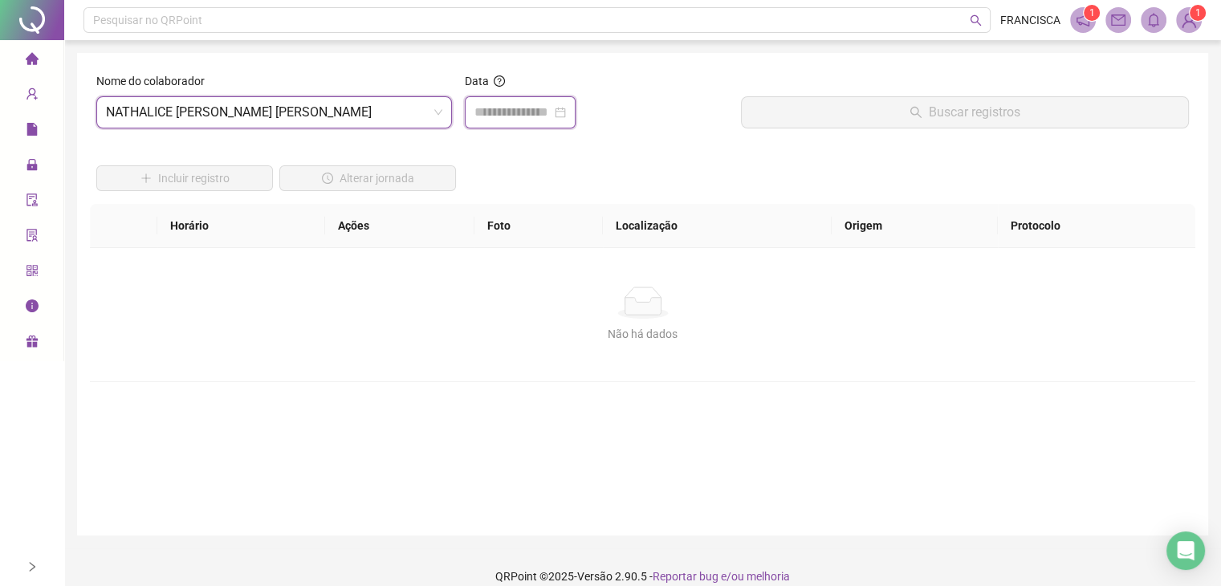
click at [500, 105] on input at bounding box center [512, 112] width 77 height 19
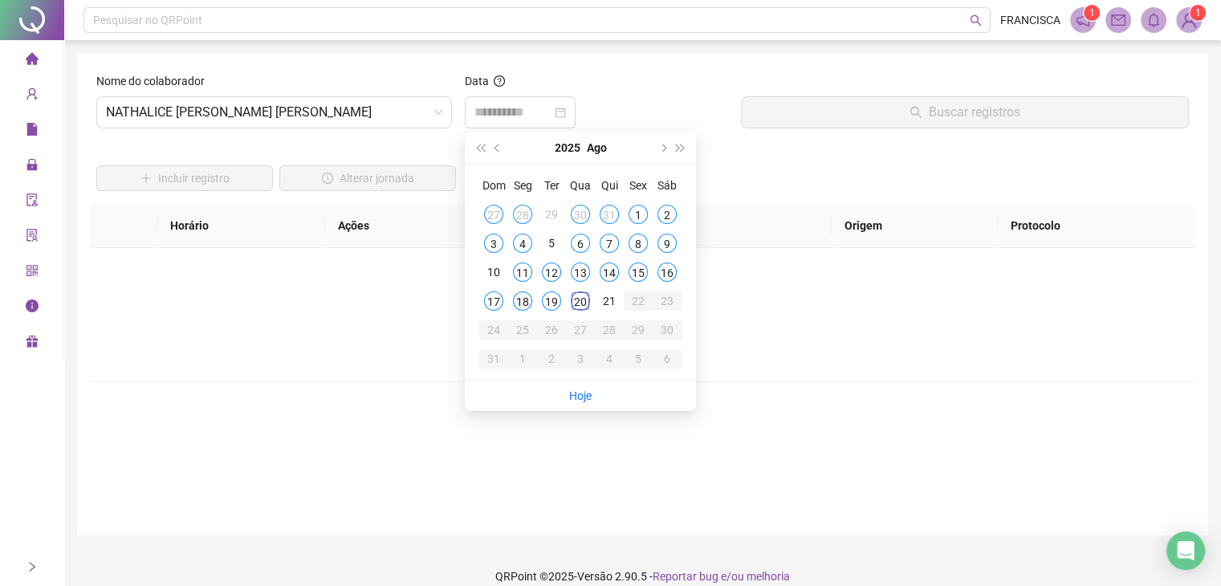
click at [520, 303] on div "18" at bounding box center [522, 300] width 19 height 19
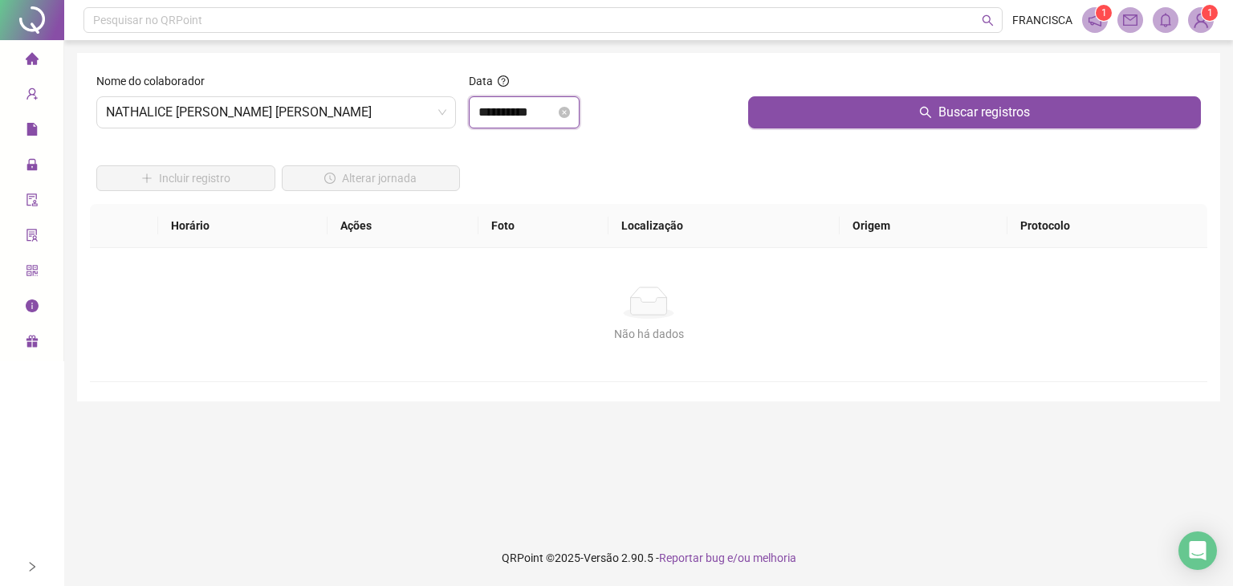
click at [535, 119] on input "**********" at bounding box center [516, 112] width 77 height 19
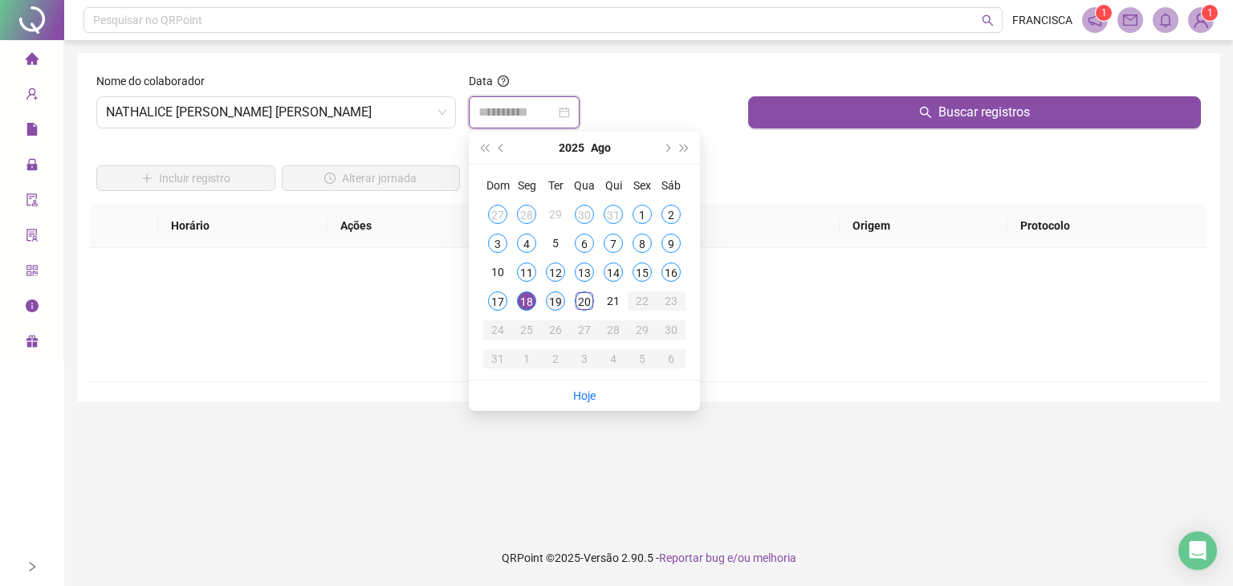
type input "**********"
click at [554, 300] on div "19" at bounding box center [555, 300] width 19 height 19
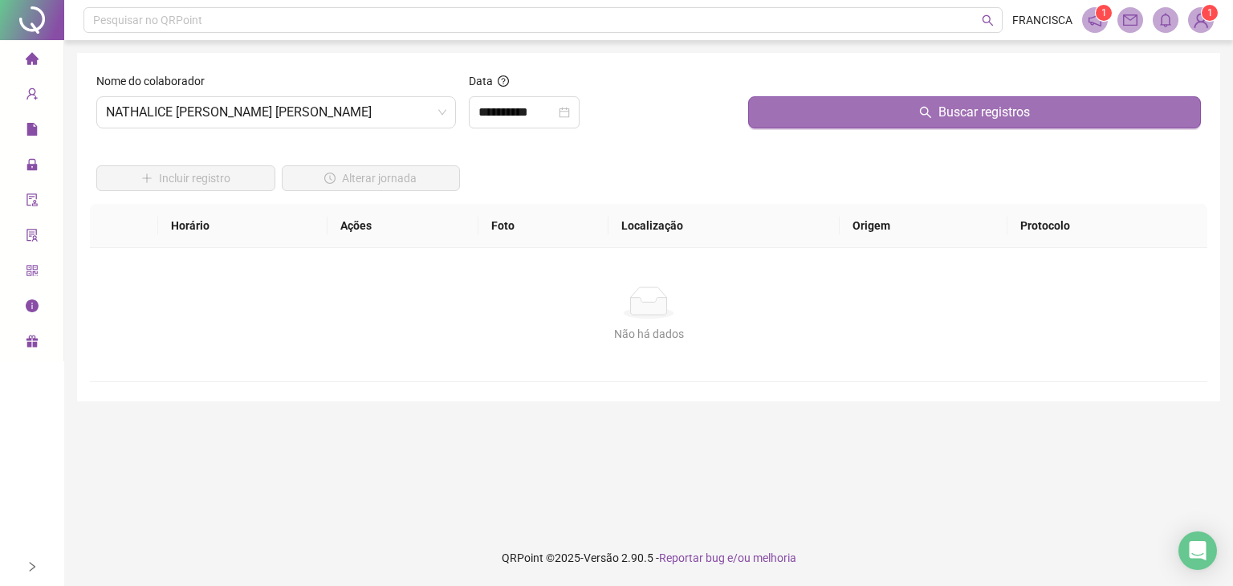
click at [843, 123] on button "Buscar registros" at bounding box center [974, 112] width 453 height 32
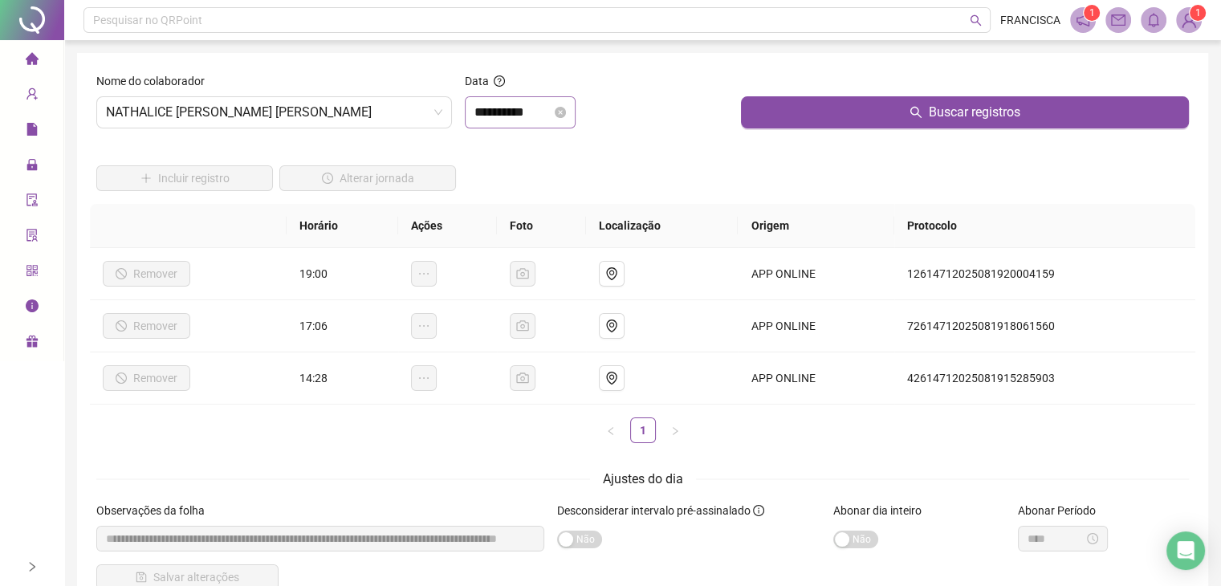
click at [566, 110] on icon "close-circle" at bounding box center [560, 112] width 11 height 11
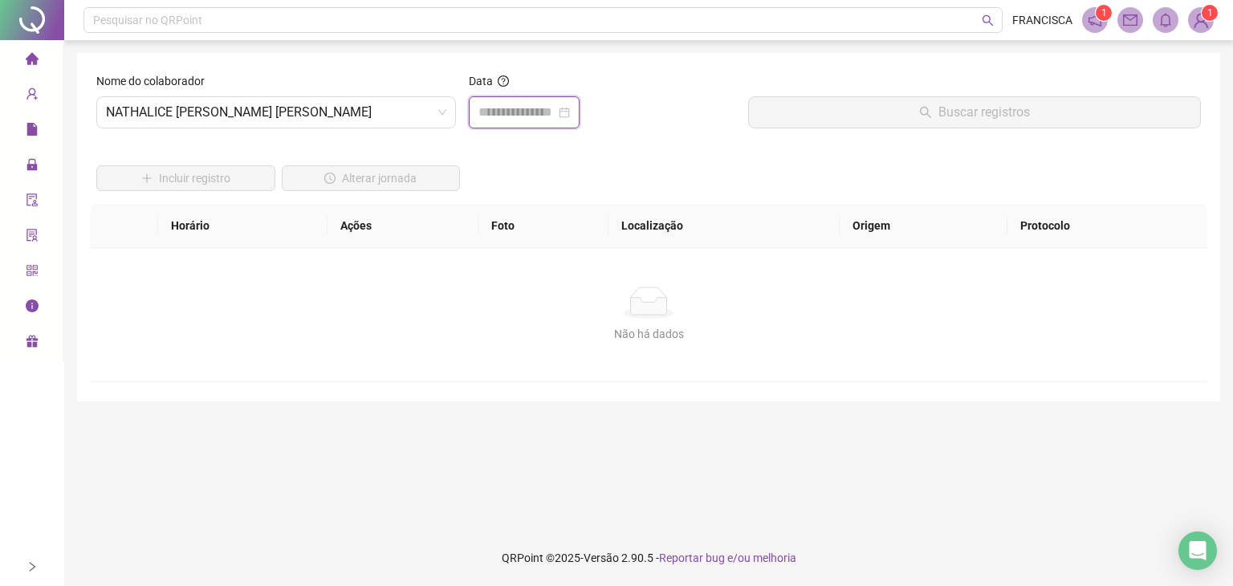
click at [555, 114] on input at bounding box center [516, 112] width 77 height 19
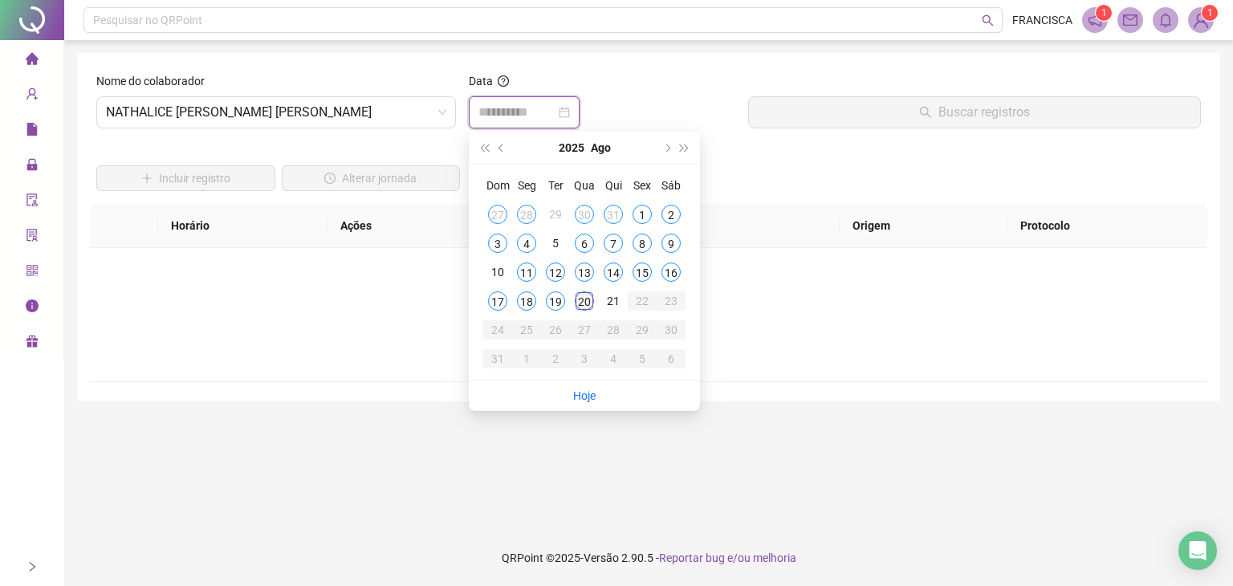
type input "**********"
click at [576, 303] on div "20" at bounding box center [584, 300] width 19 height 19
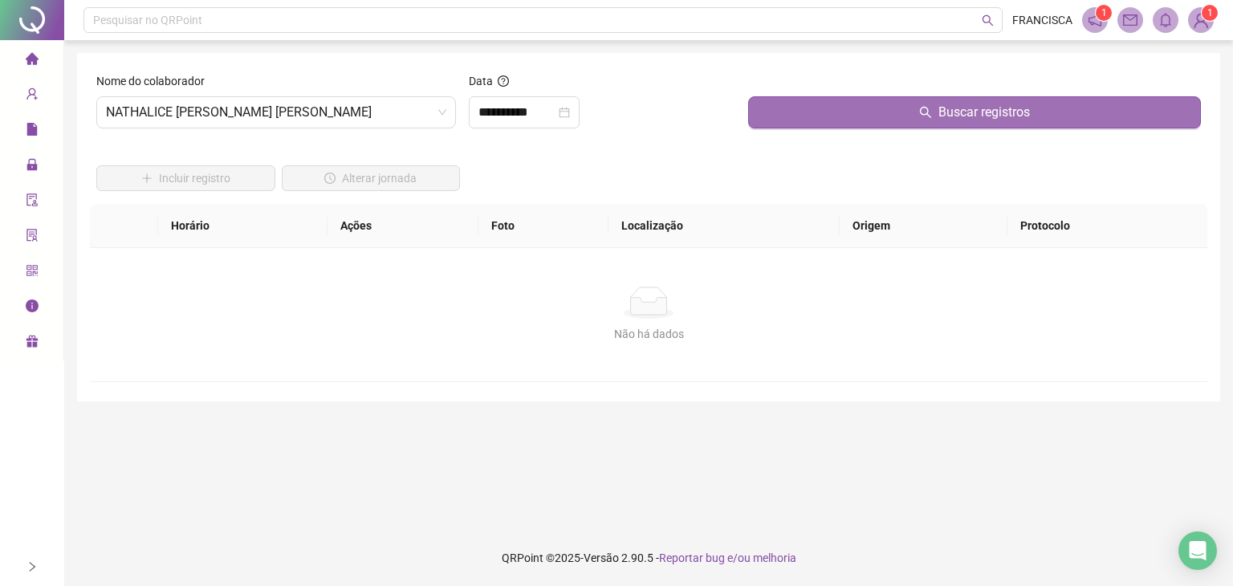
click at [888, 109] on button "Buscar registros" at bounding box center [974, 112] width 453 height 32
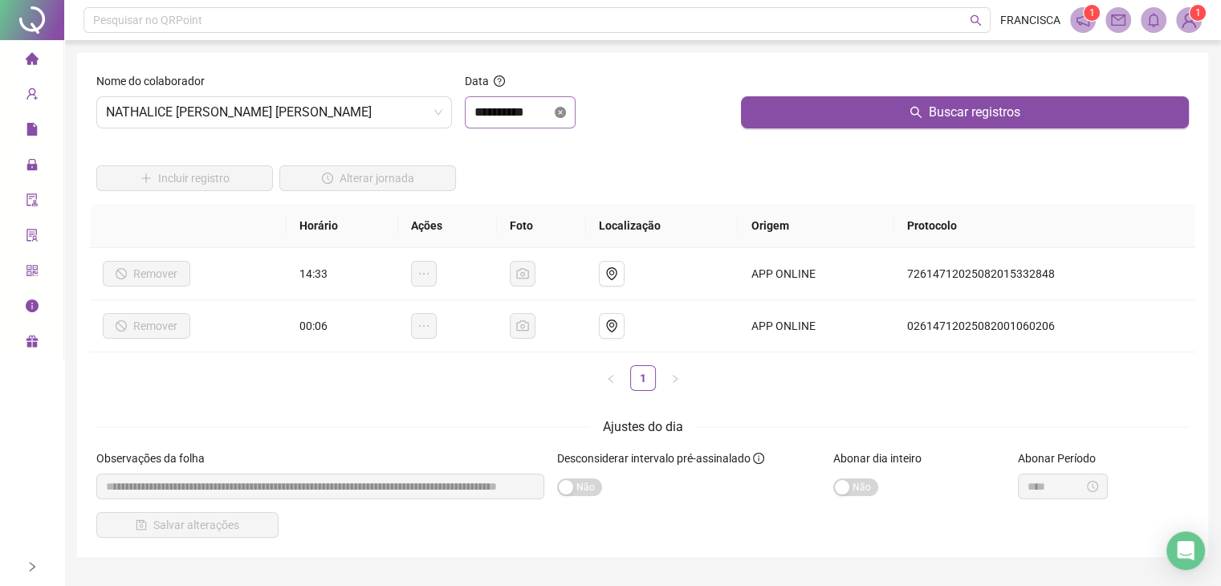
click at [566, 116] on icon "close-circle" at bounding box center [560, 112] width 11 height 11
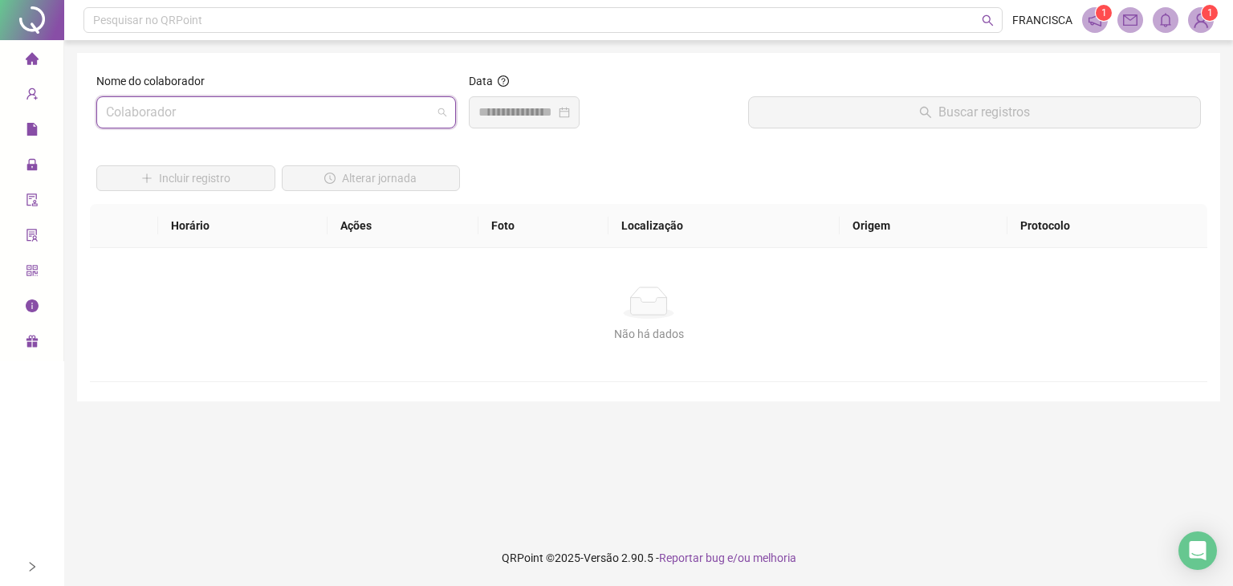
click at [425, 116] on input "search" at bounding box center [269, 112] width 326 height 31
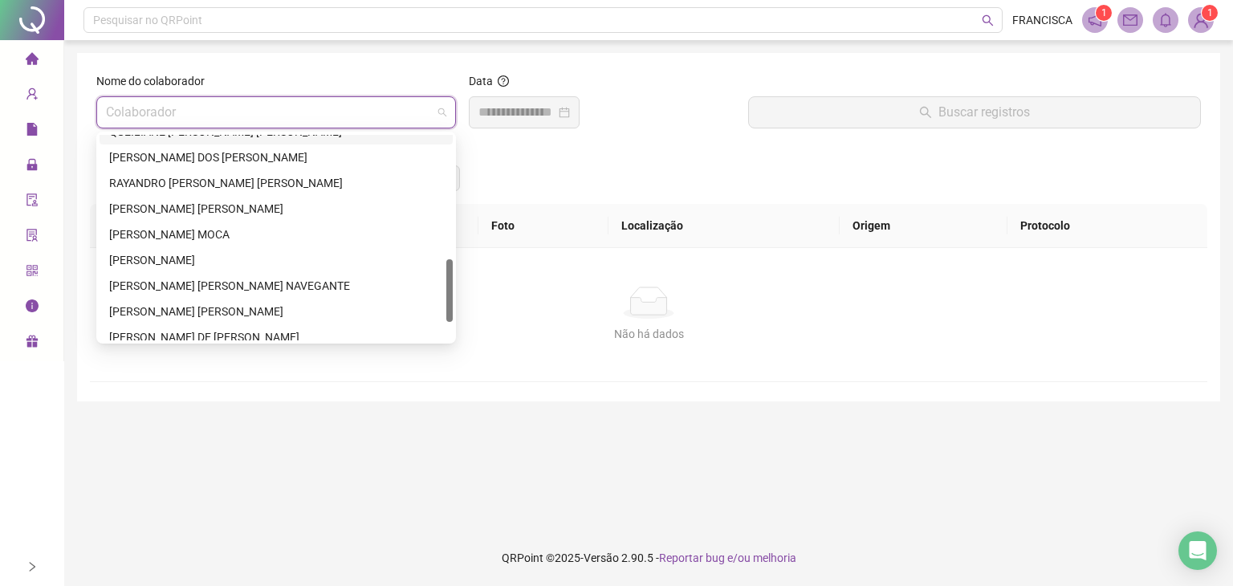
scroll to position [462, 0]
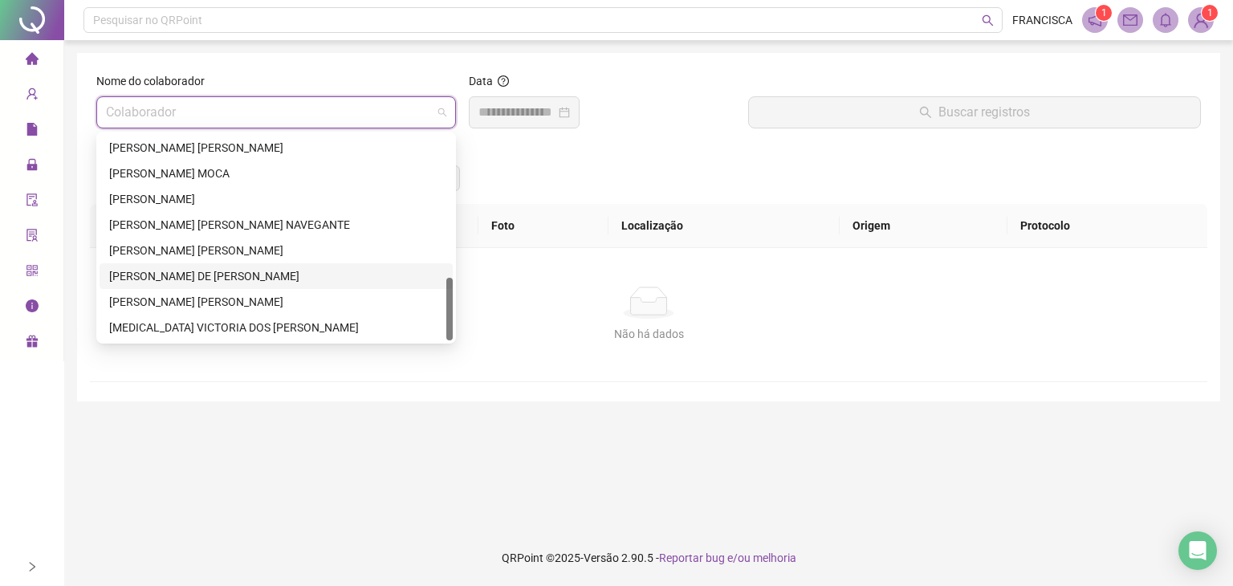
click at [183, 277] on div "[PERSON_NAME] DE [PERSON_NAME]" at bounding box center [276, 276] width 334 height 18
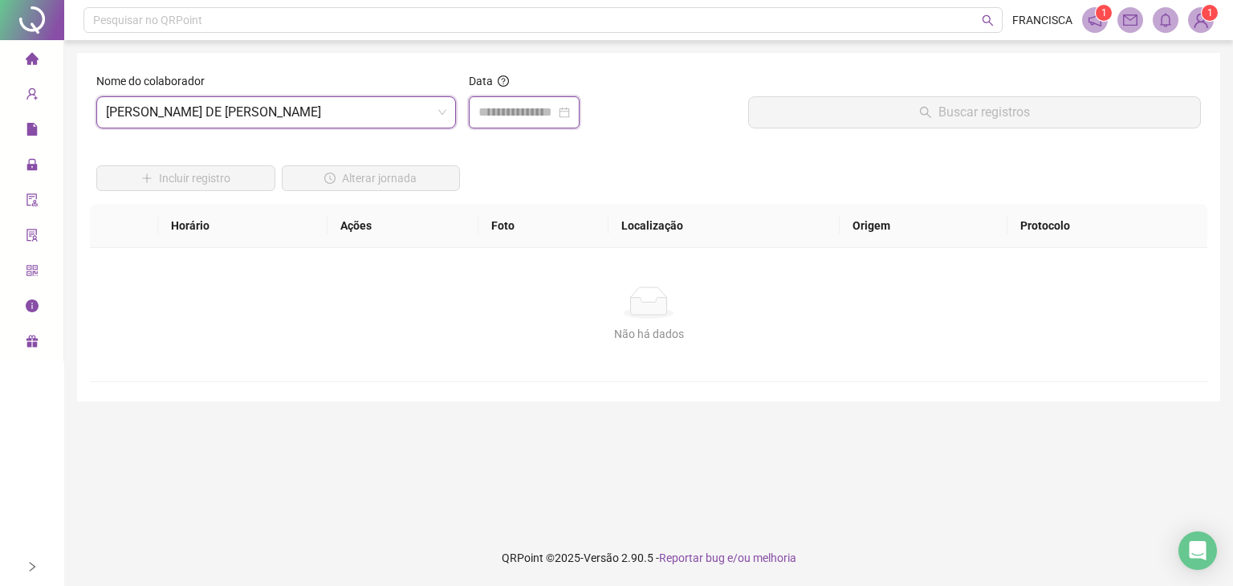
click at [555, 118] on input at bounding box center [516, 112] width 77 height 19
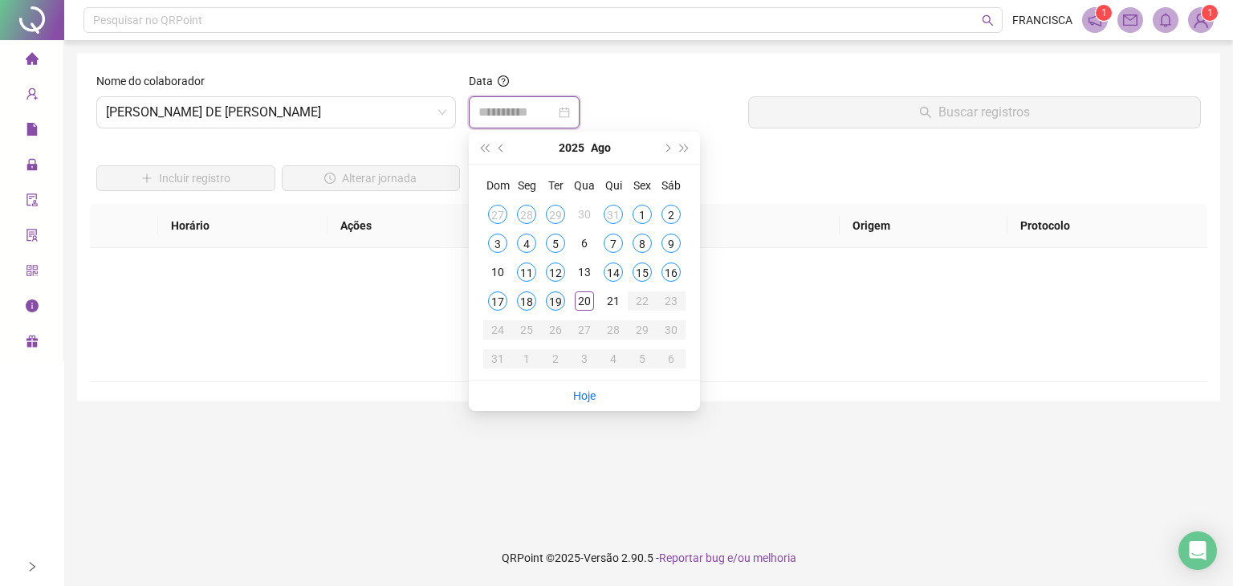
type input "**********"
click at [557, 297] on div "19" at bounding box center [555, 300] width 19 height 19
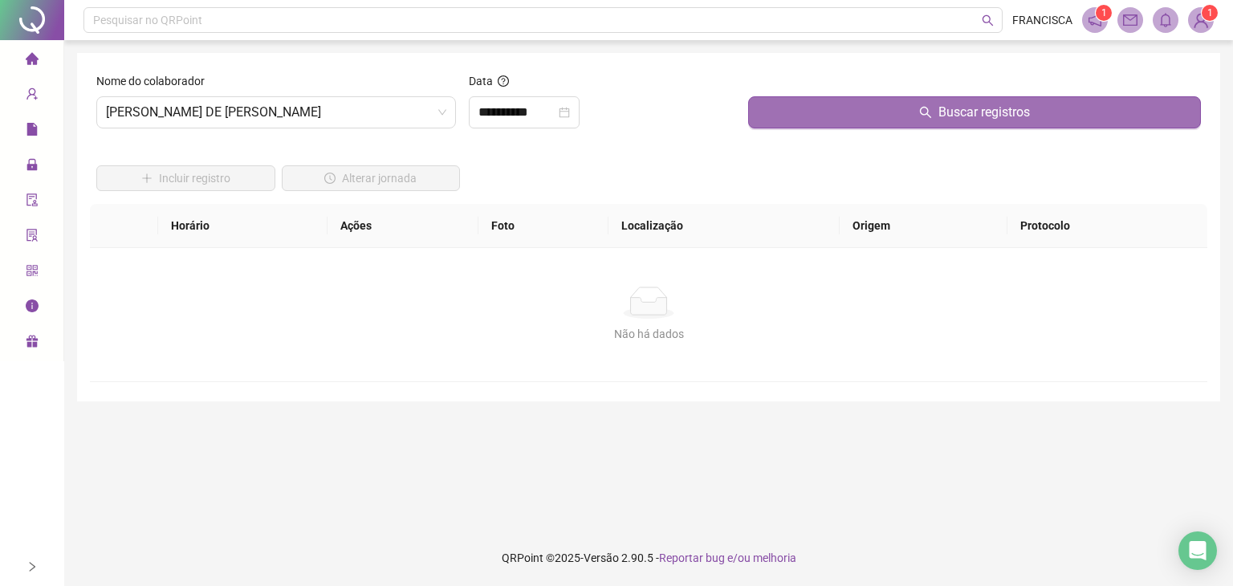
click at [828, 126] on button "Buscar registros" at bounding box center [974, 112] width 453 height 32
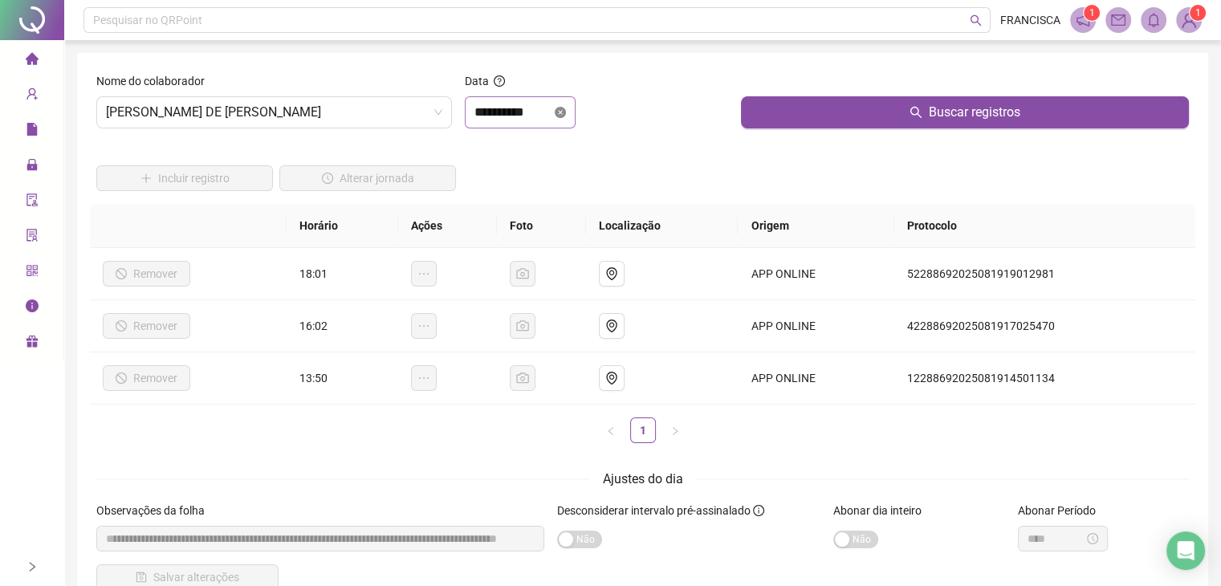
click at [566, 116] on icon "close-circle" at bounding box center [560, 112] width 11 height 11
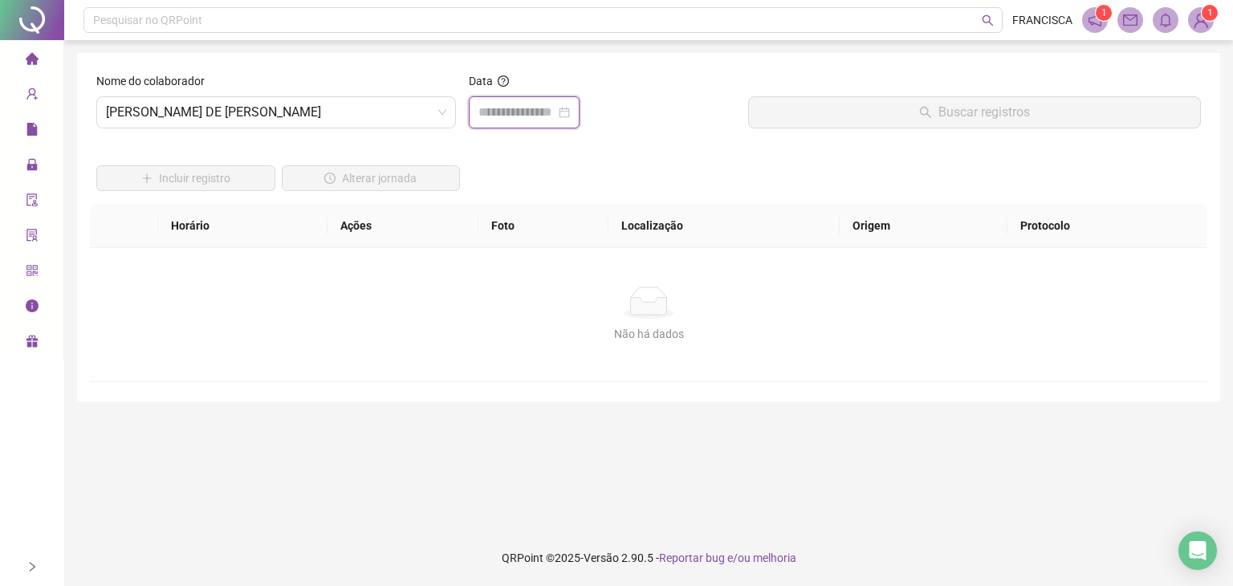
click at [555, 114] on input at bounding box center [516, 112] width 77 height 19
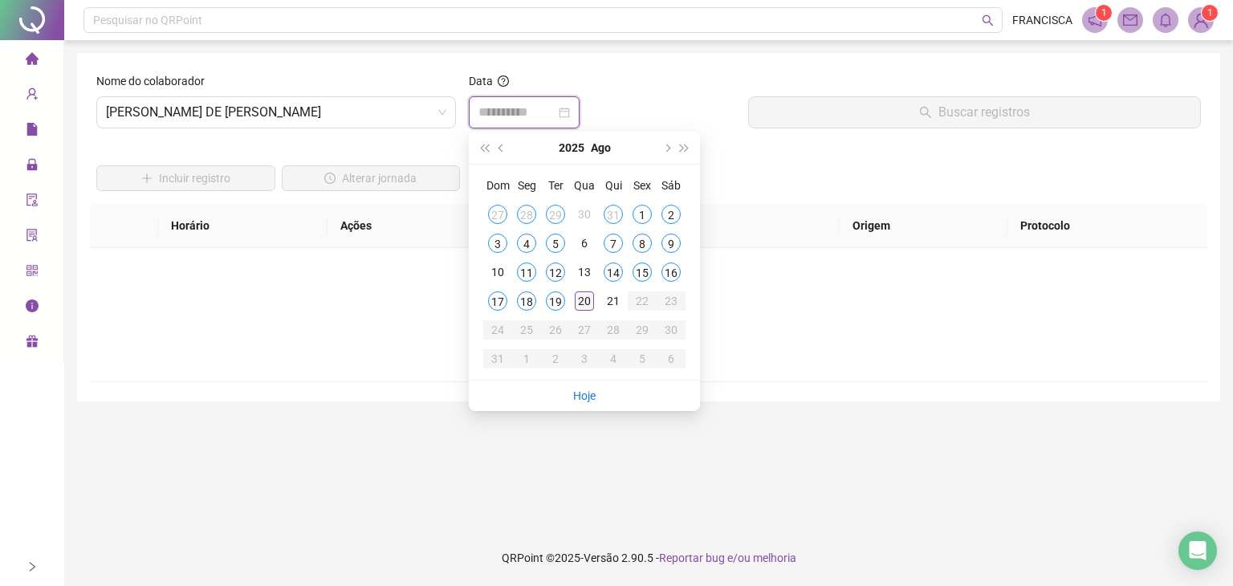
type input "**********"
click at [587, 300] on div "20" at bounding box center [584, 300] width 19 height 19
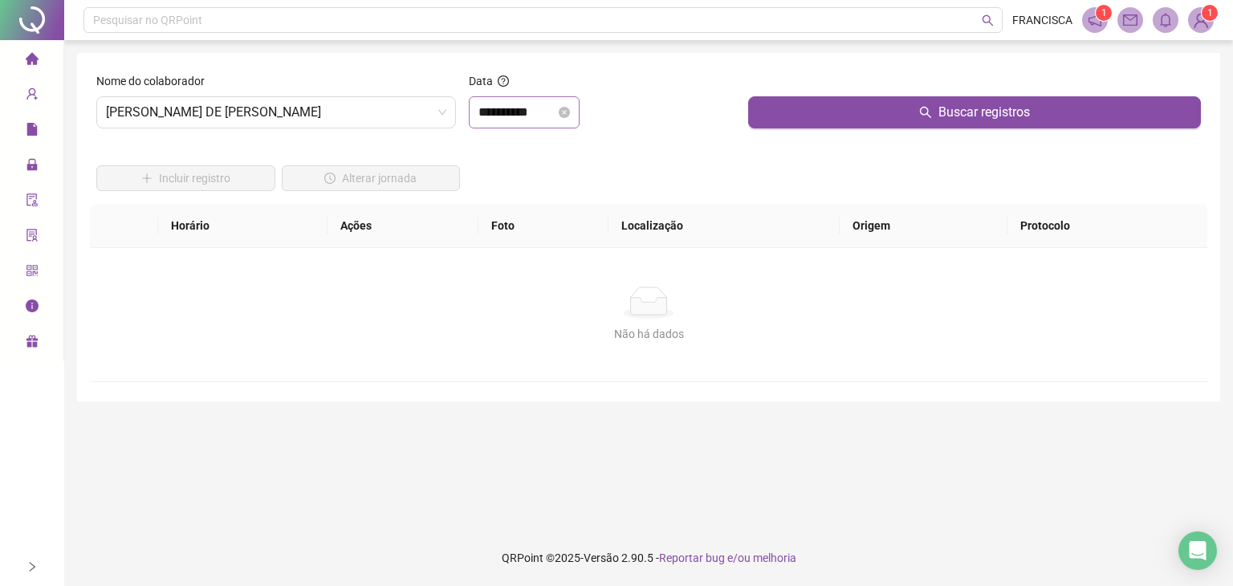
click at [570, 113] on icon "close-circle" at bounding box center [564, 112] width 11 height 11
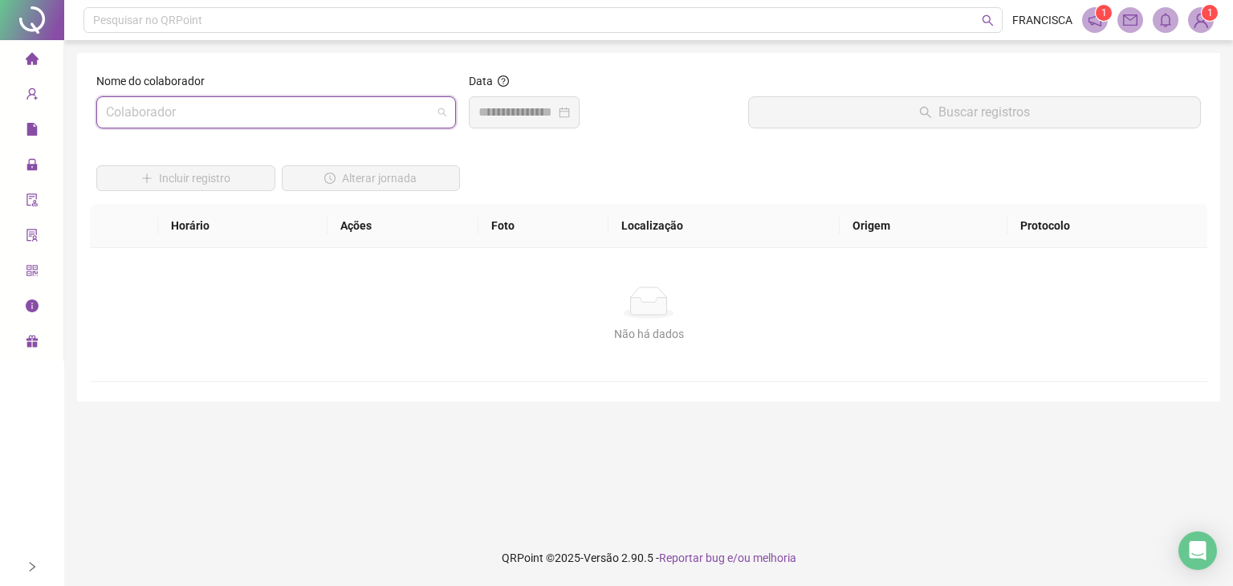
click at [331, 121] on input "search" at bounding box center [269, 112] width 326 height 31
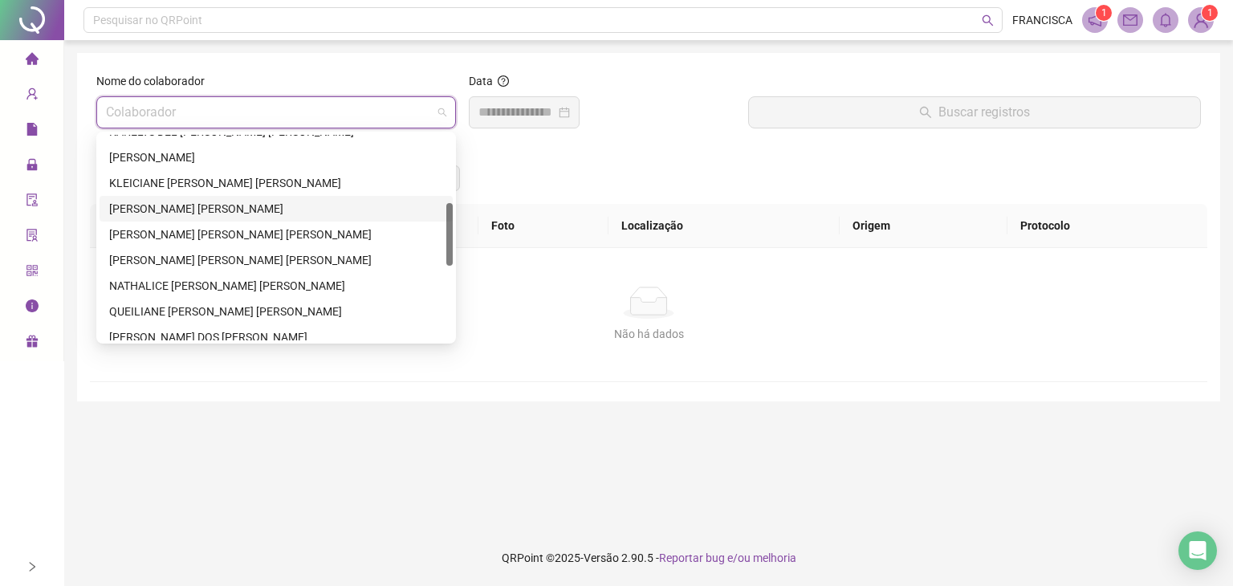
scroll to position [0, 0]
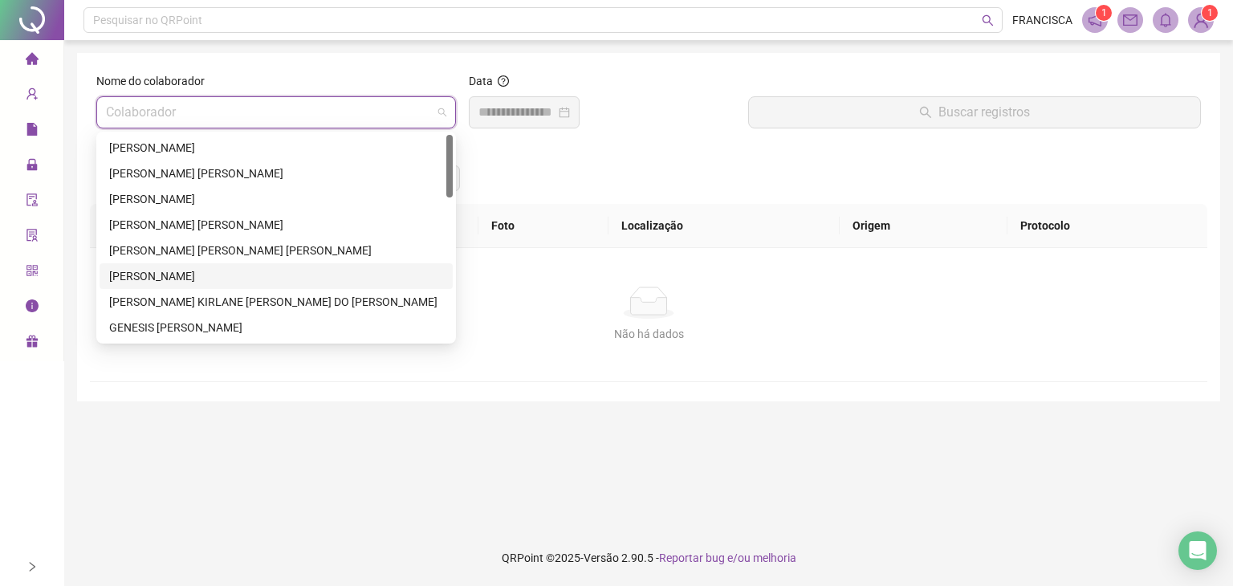
click at [163, 275] on div "[PERSON_NAME]" at bounding box center [276, 276] width 334 height 18
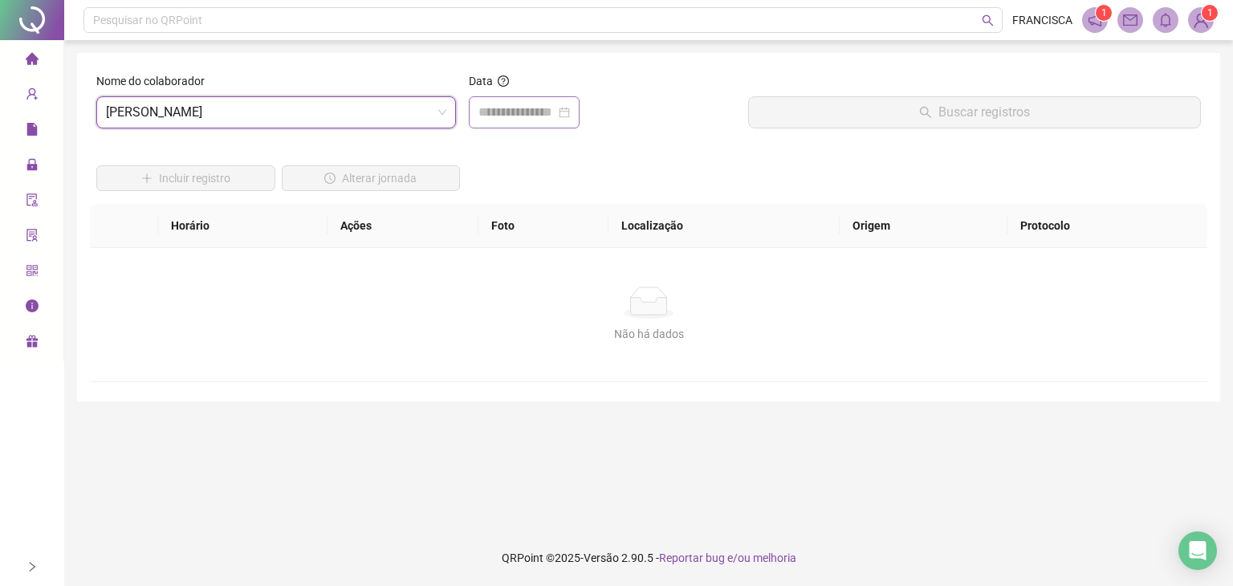
click at [520, 122] on div at bounding box center [524, 112] width 111 height 32
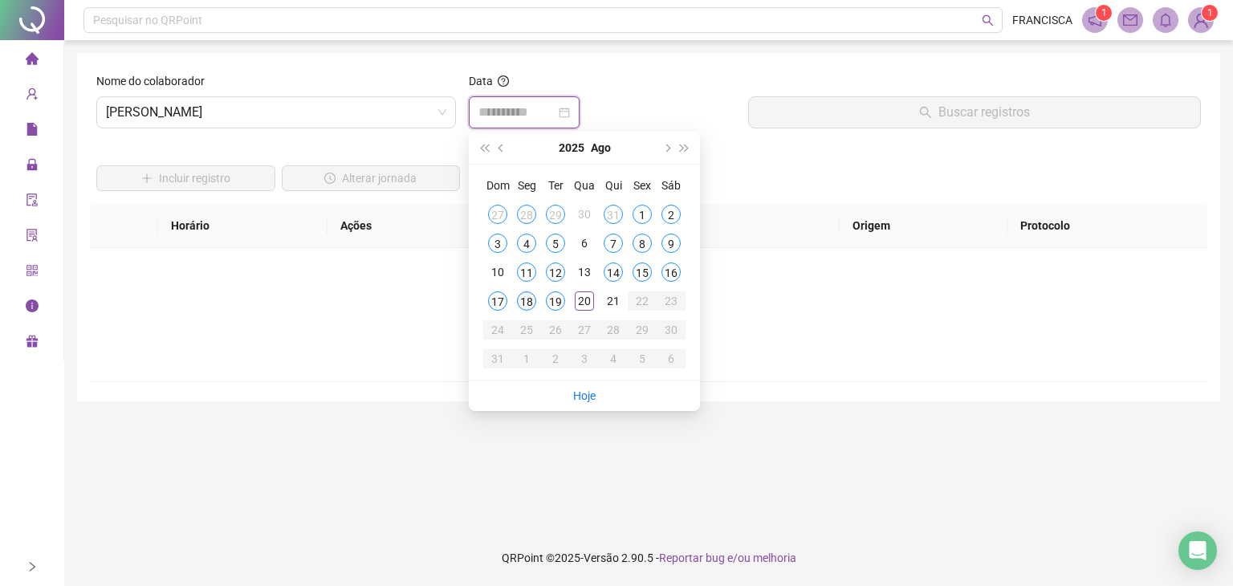
type input "**********"
click at [523, 309] on div "18" at bounding box center [526, 300] width 19 height 19
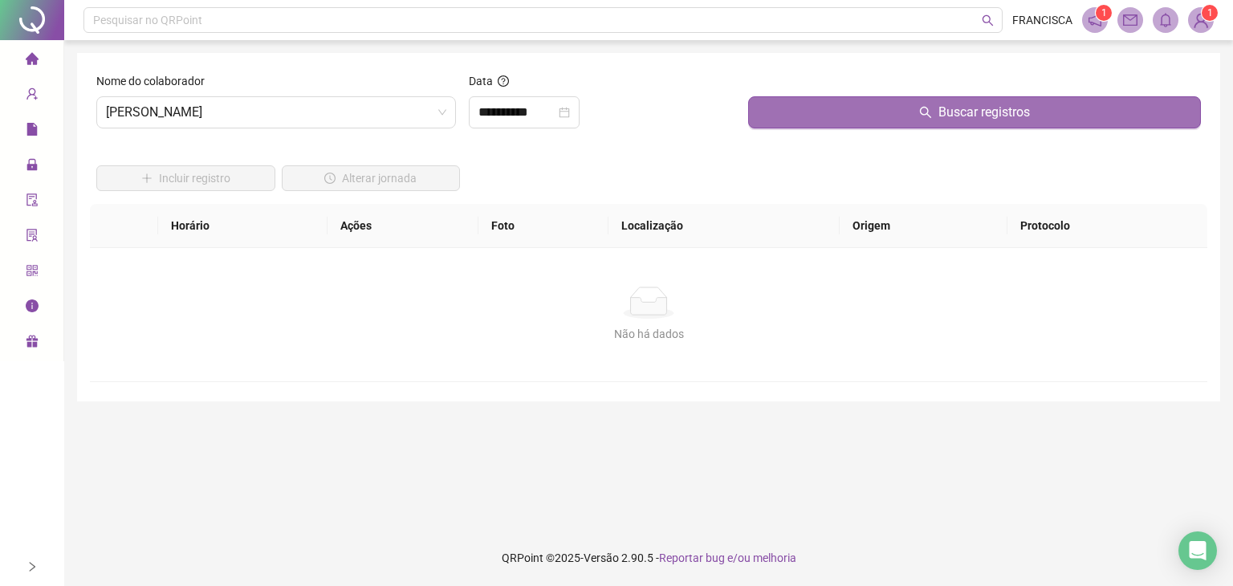
click at [811, 126] on button "Buscar registros" at bounding box center [974, 112] width 453 height 32
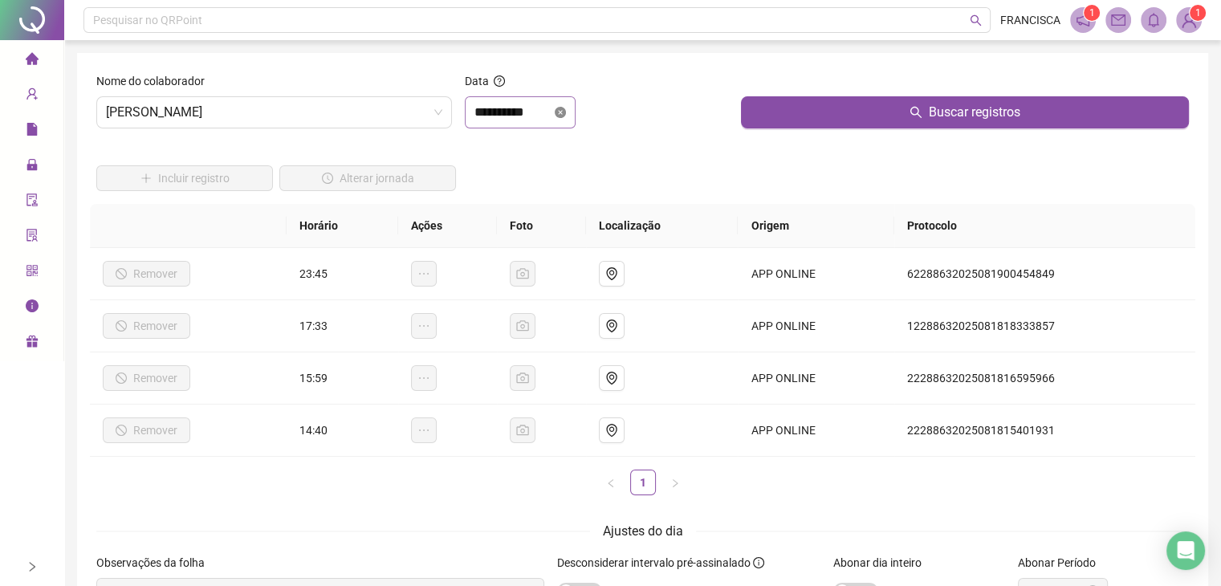
click at [566, 115] on icon "close-circle" at bounding box center [560, 112] width 11 height 11
